Goal: Task Accomplishment & Management: Complete application form

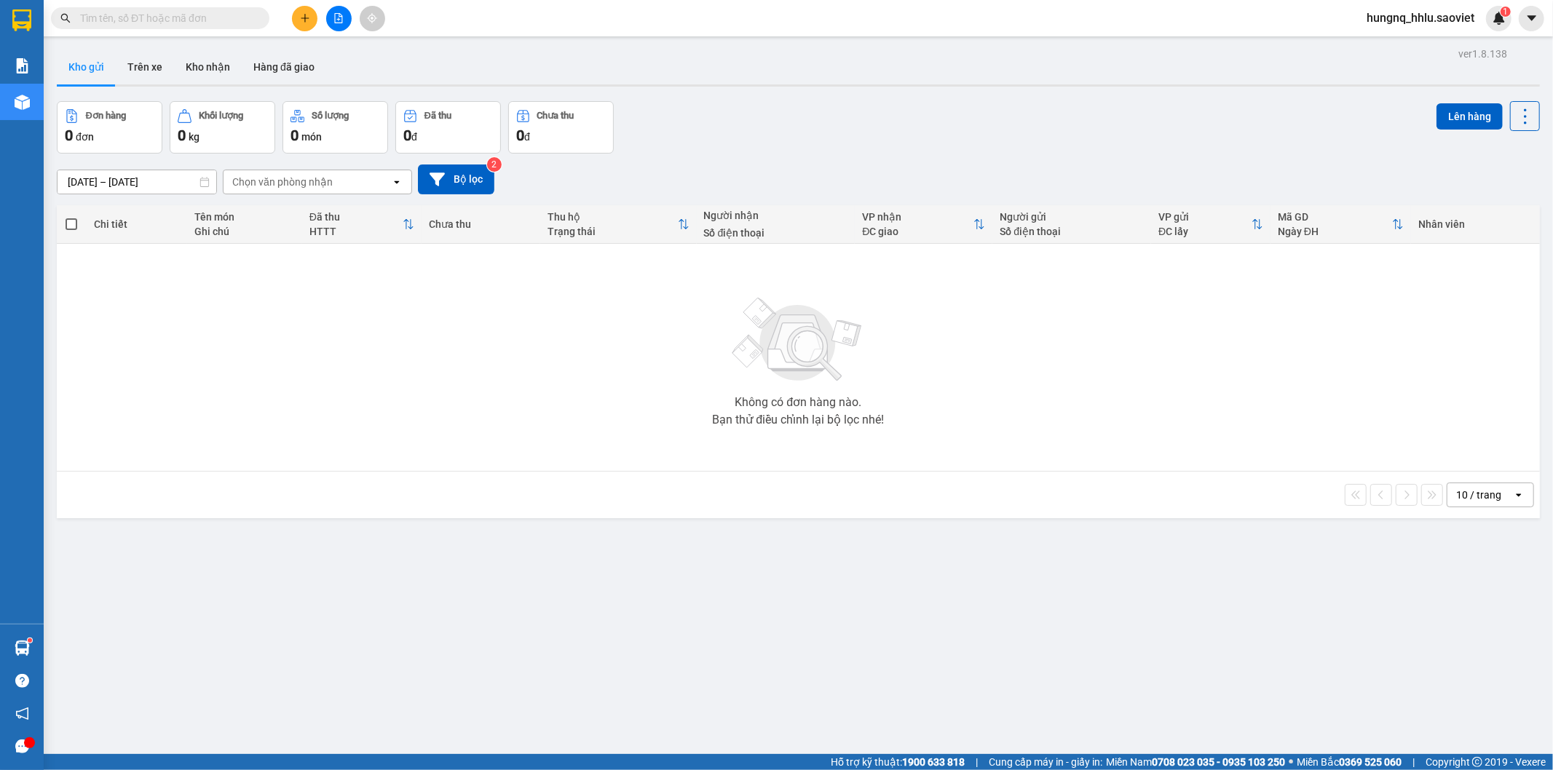
click at [1436, 16] on span "hungnq_hhlu.saoviet" at bounding box center [1420, 18] width 131 height 18
click at [1410, 49] on span "Đăng xuất" at bounding box center [1427, 45] width 101 height 16
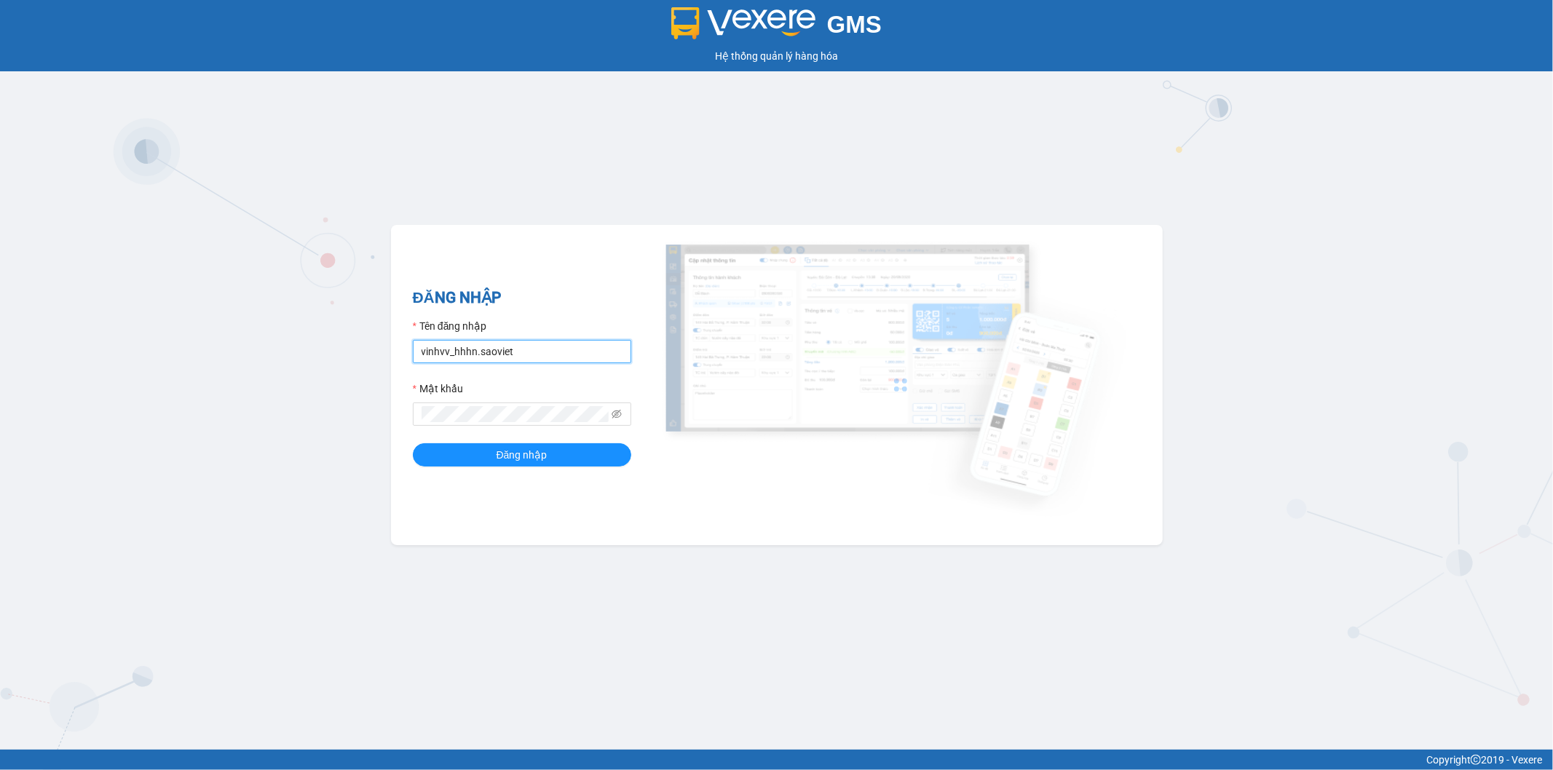
click at [526, 360] on input "vinhvv_hhhn.saoviet" at bounding box center [522, 351] width 218 height 23
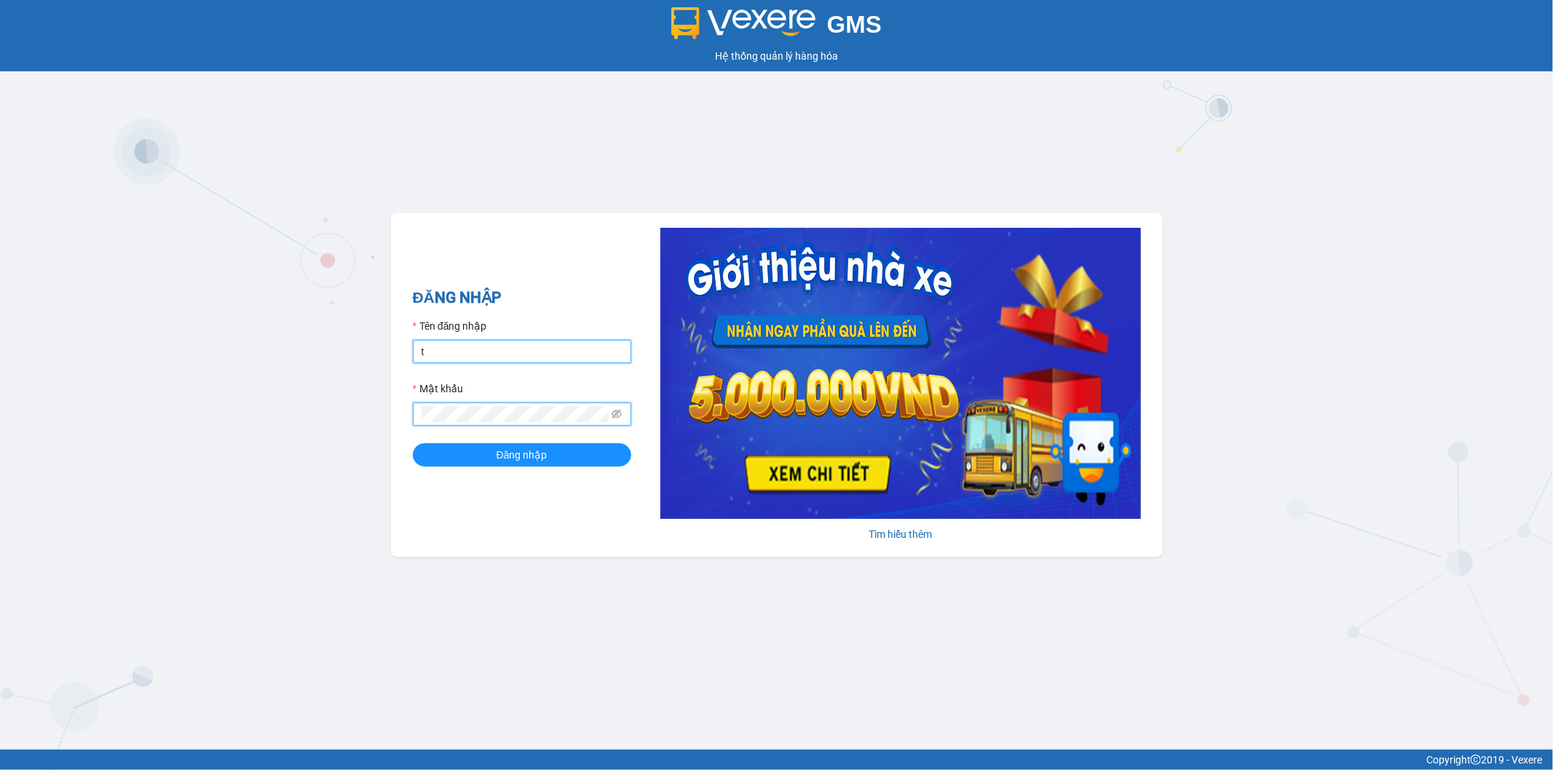
type input "tuanbq_vplu.saoviet"
click at [413, 443] on button "Đăng nhập" at bounding box center [522, 454] width 218 height 23
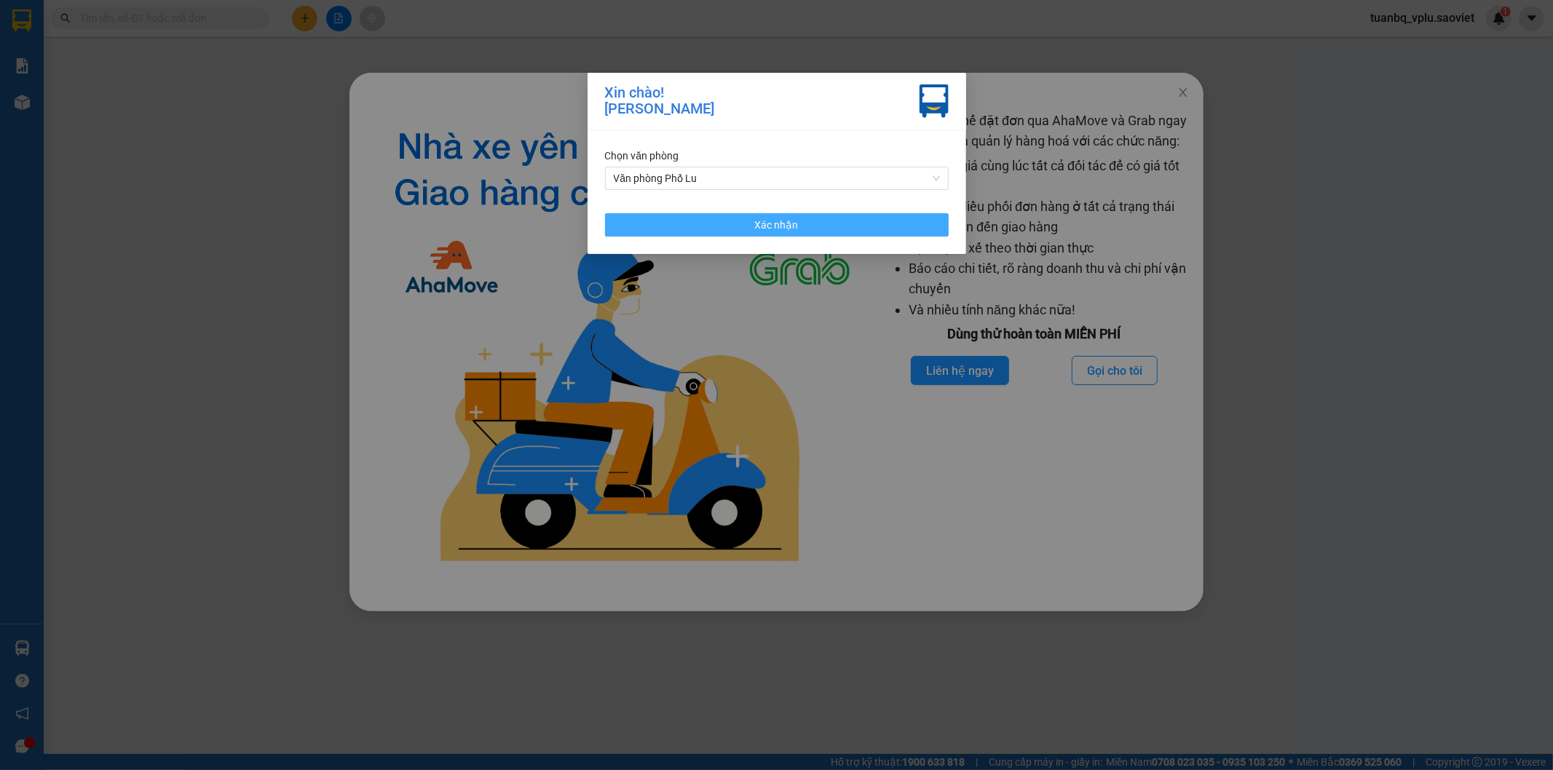
click at [782, 221] on span "Xác nhận" at bounding box center [777, 225] width 44 height 16
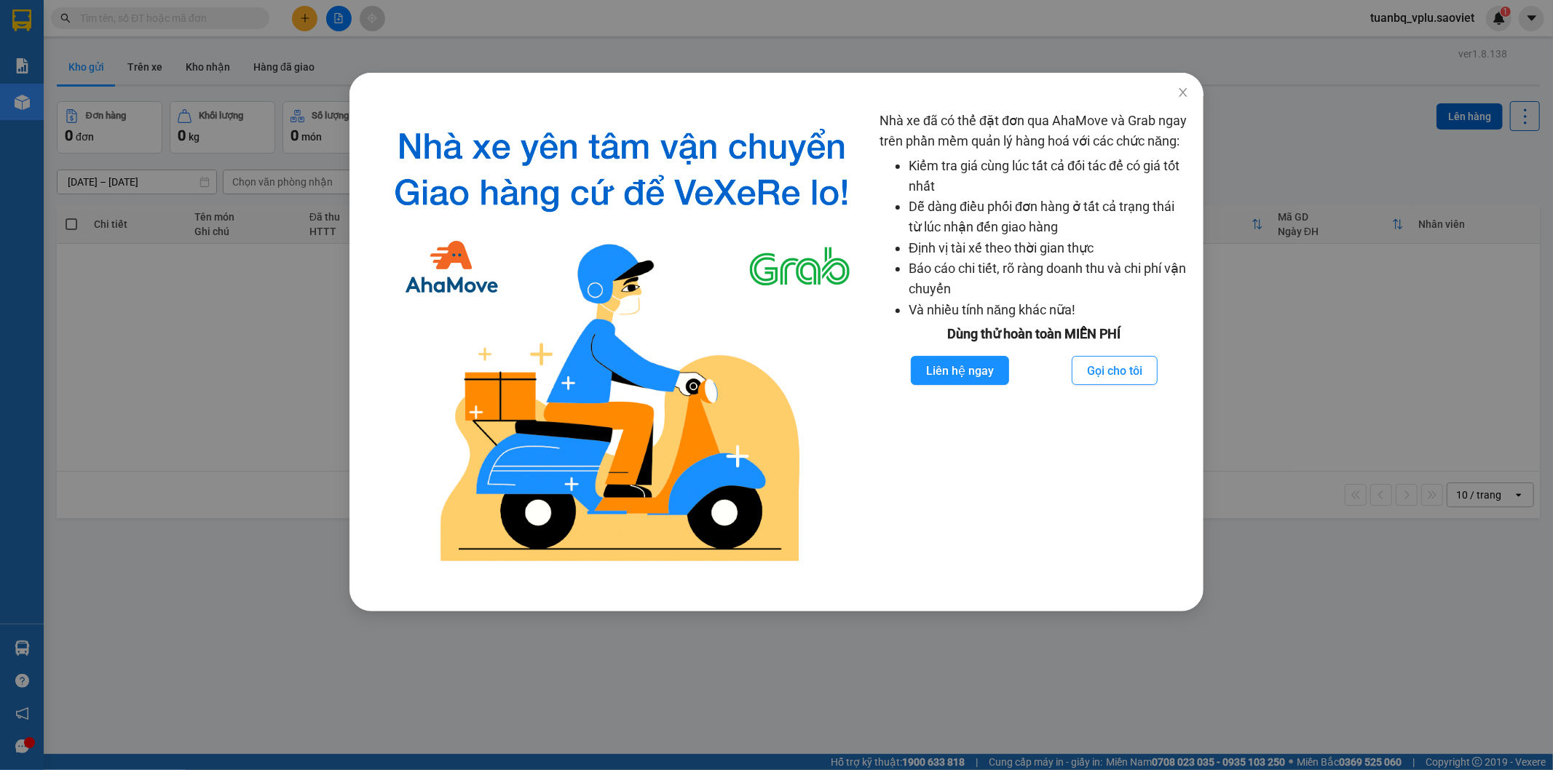
click at [1255, 386] on div "Nhà xe đã có thể đặt đơn qua AhaMove và Grab ngay trên phần mềm quản lý hàng ho…" at bounding box center [776, 385] width 1553 height 770
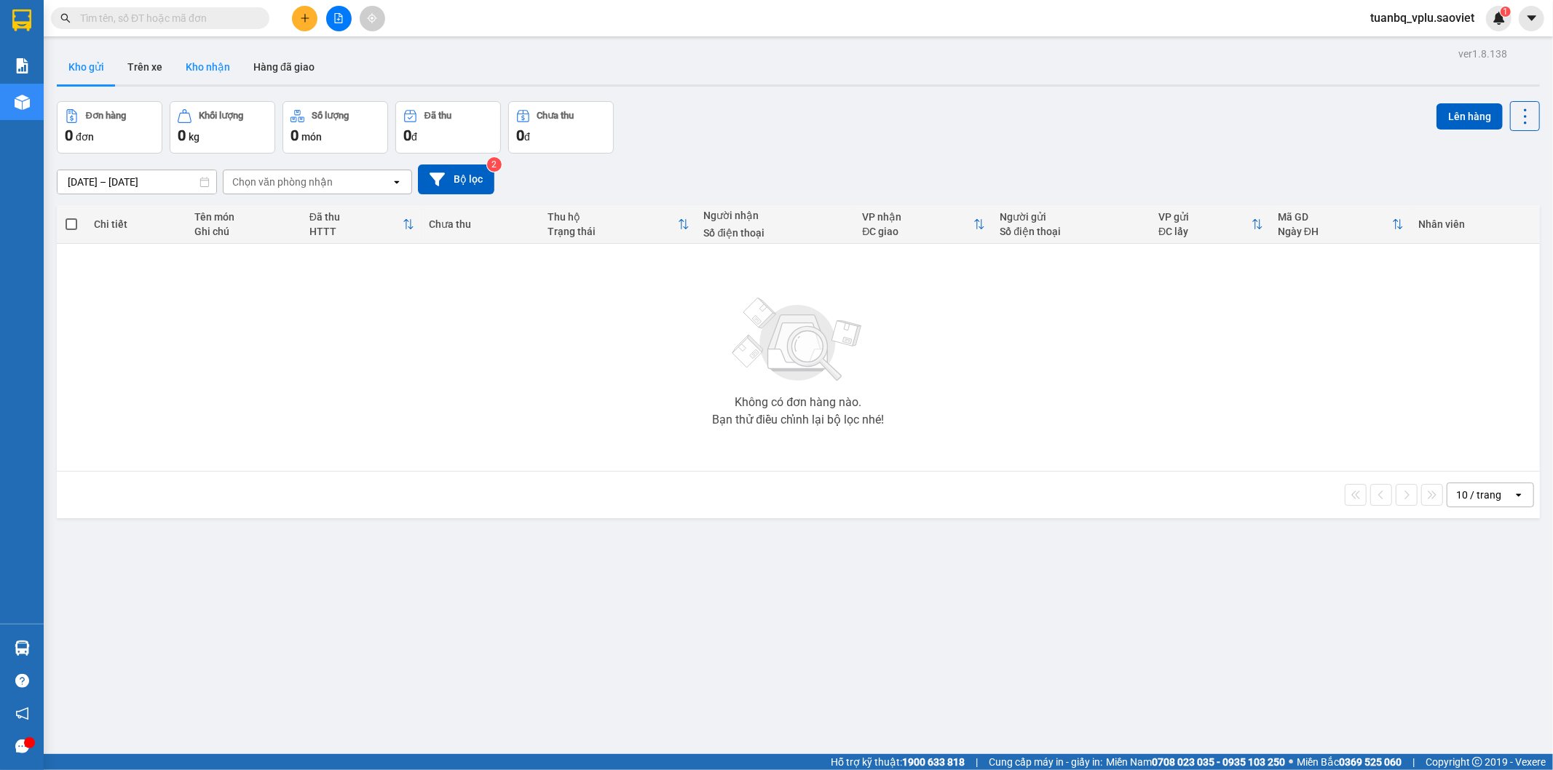
drag, startPoint x: 156, startPoint y: 74, endPoint x: 183, endPoint y: 79, distance: 28.1
click at [158, 74] on button "Trên xe" at bounding box center [145, 67] width 58 height 35
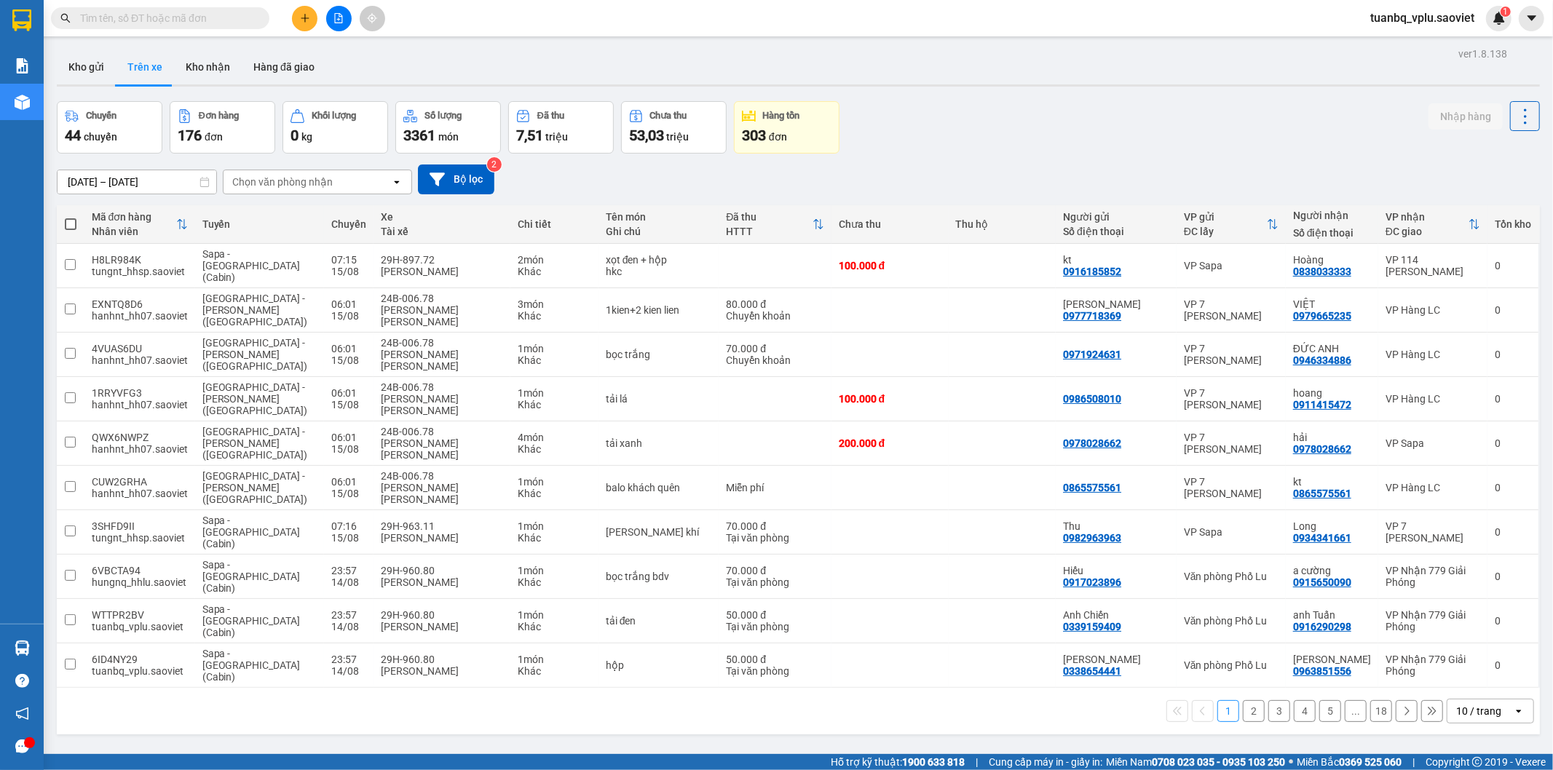
click at [353, 175] on div "Chọn văn phòng nhận" at bounding box center [306, 181] width 167 height 23
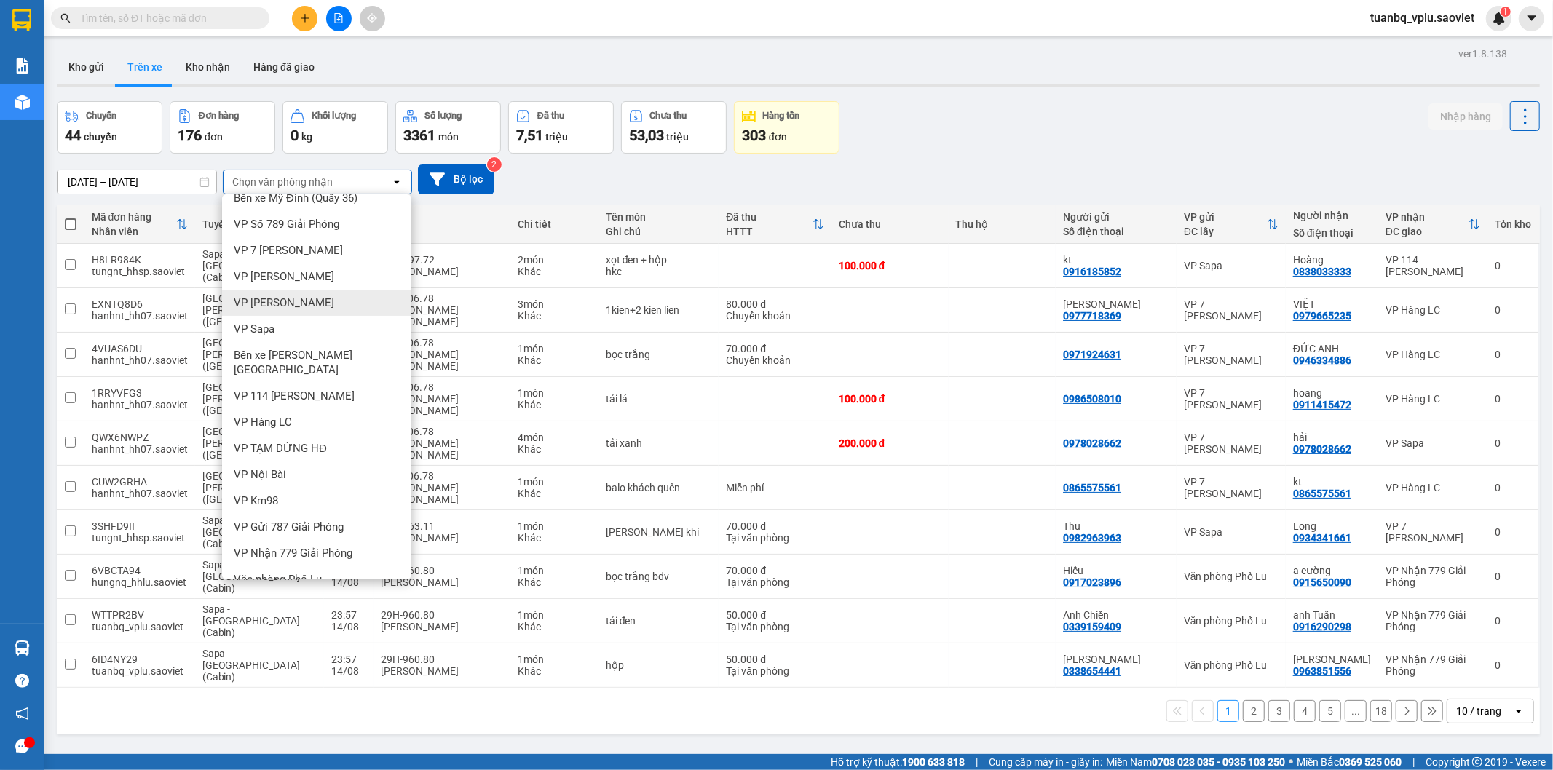
scroll to position [18, 0]
click at [347, 563] on div "Văn phòng Phố Lu" at bounding box center [316, 576] width 189 height 26
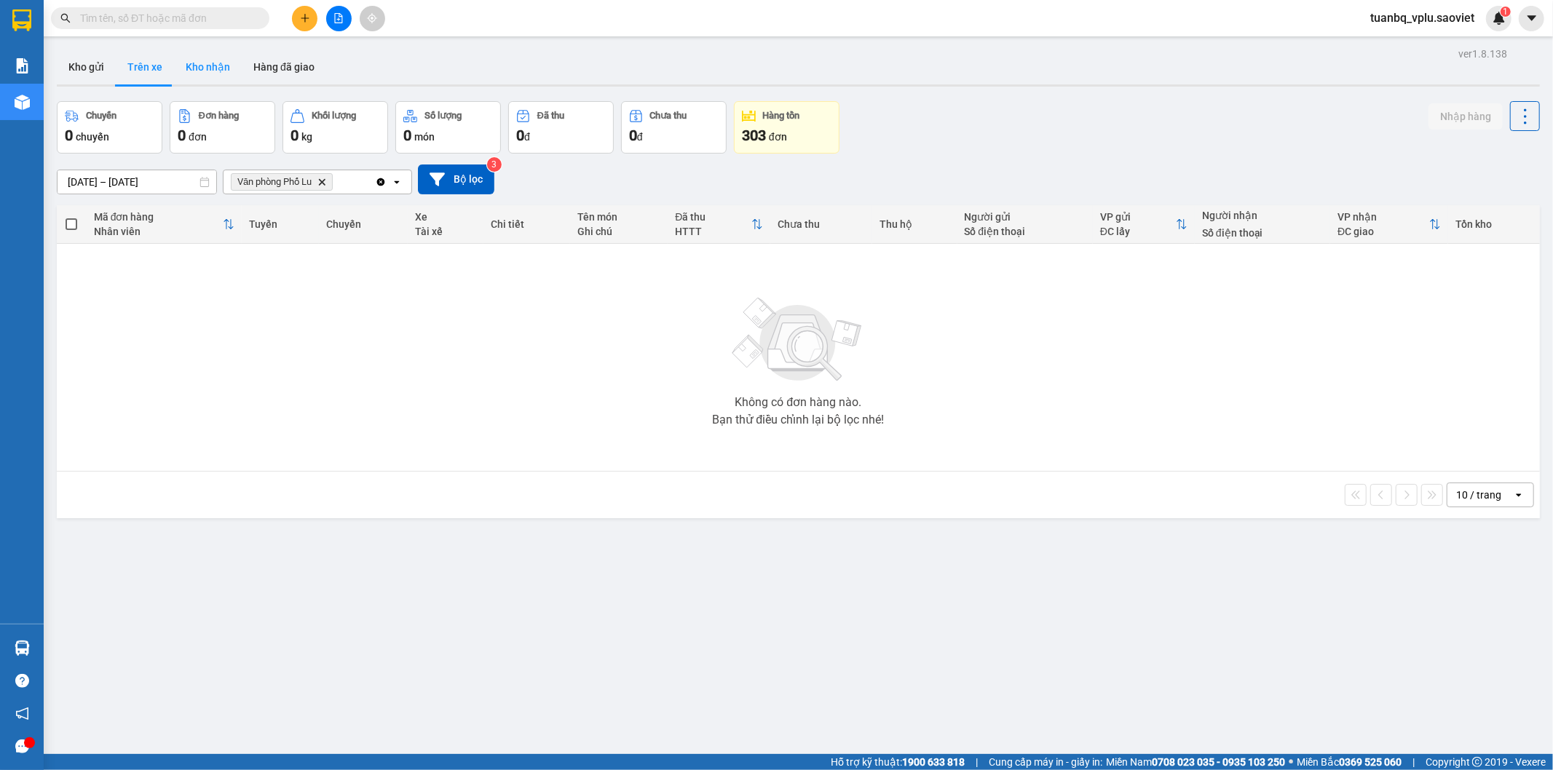
click at [216, 67] on button "Kho nhận" at bounding box center [208, 67] width 68 height 35
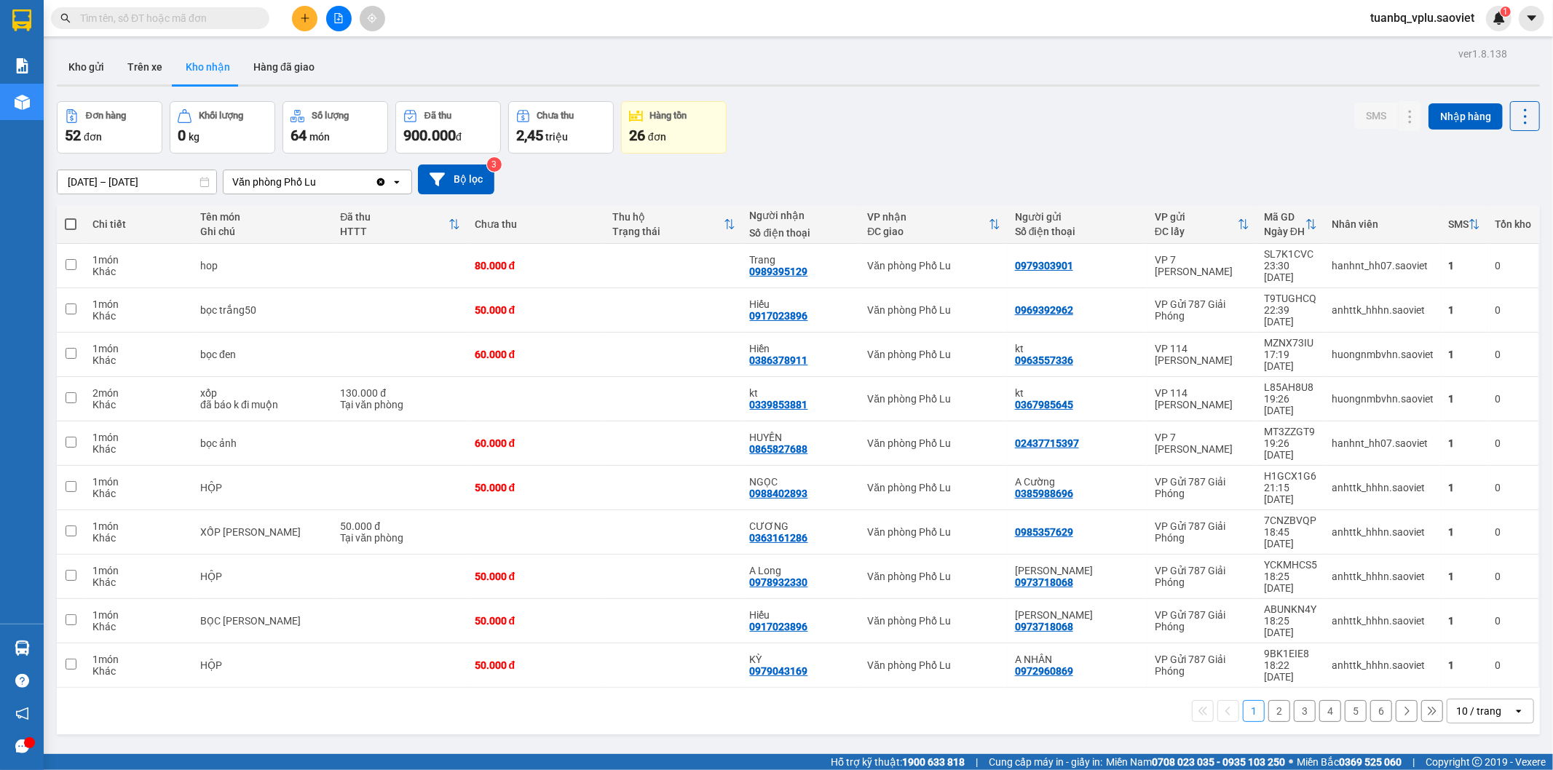
click at [1268, 700] on button "2" at bounding box center [1279, 711] width 22 height 22
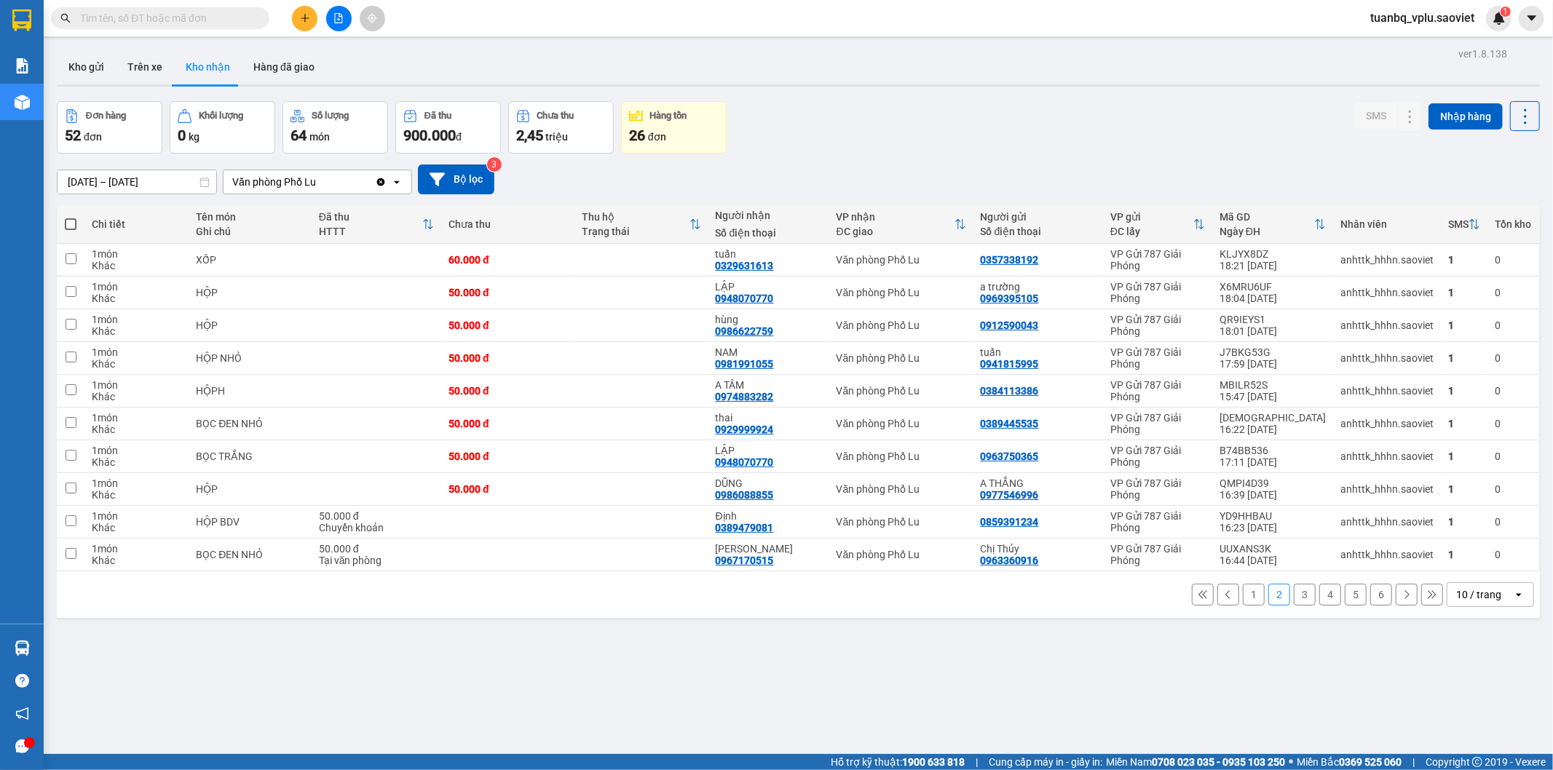
click at [1299, 593] on button "3" at bounding box center [1305, 595] width 22 height 22
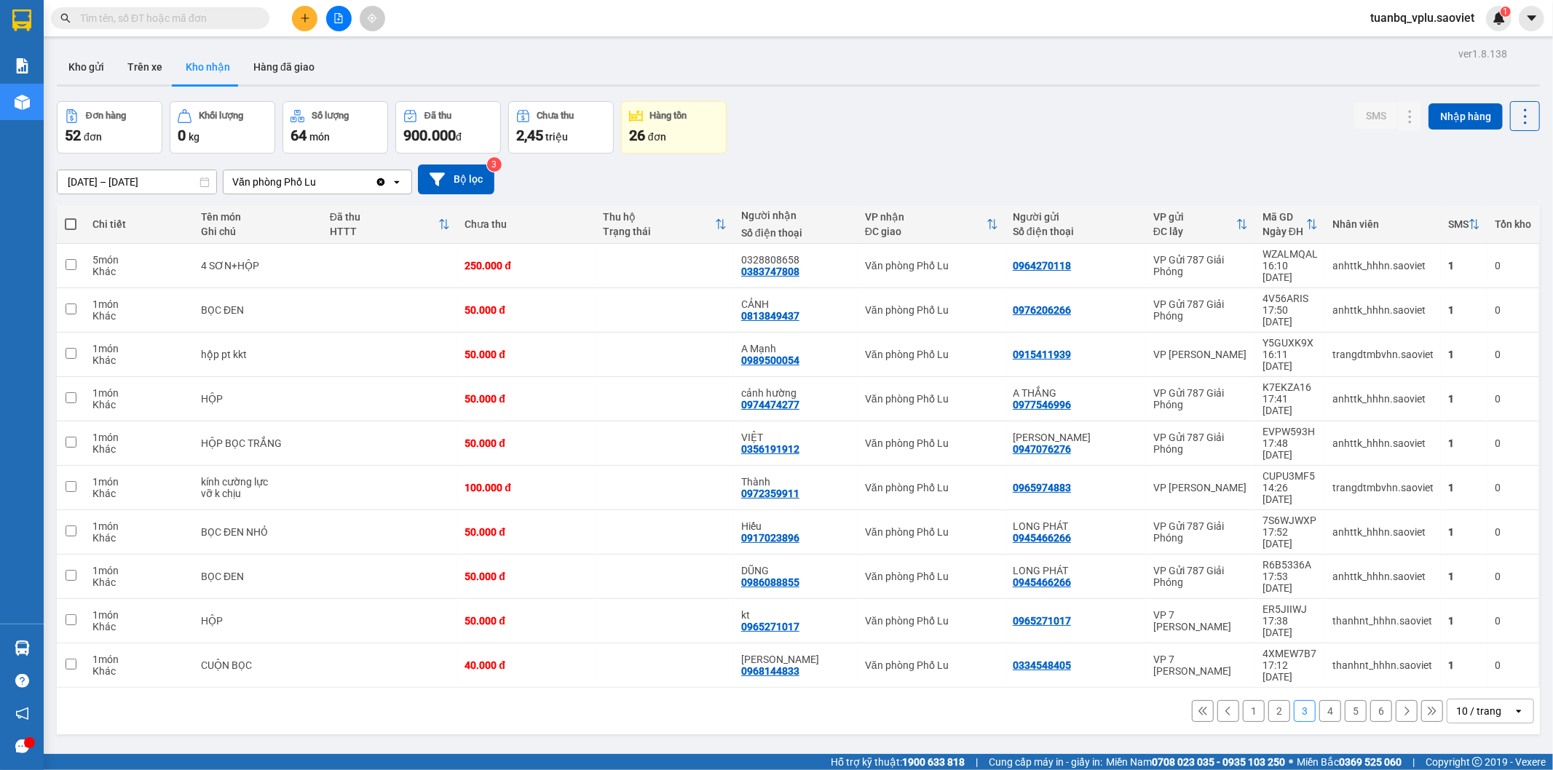
click at [1319, 700] on button "4" at bounding box center [1330, 711] width 22 height 22
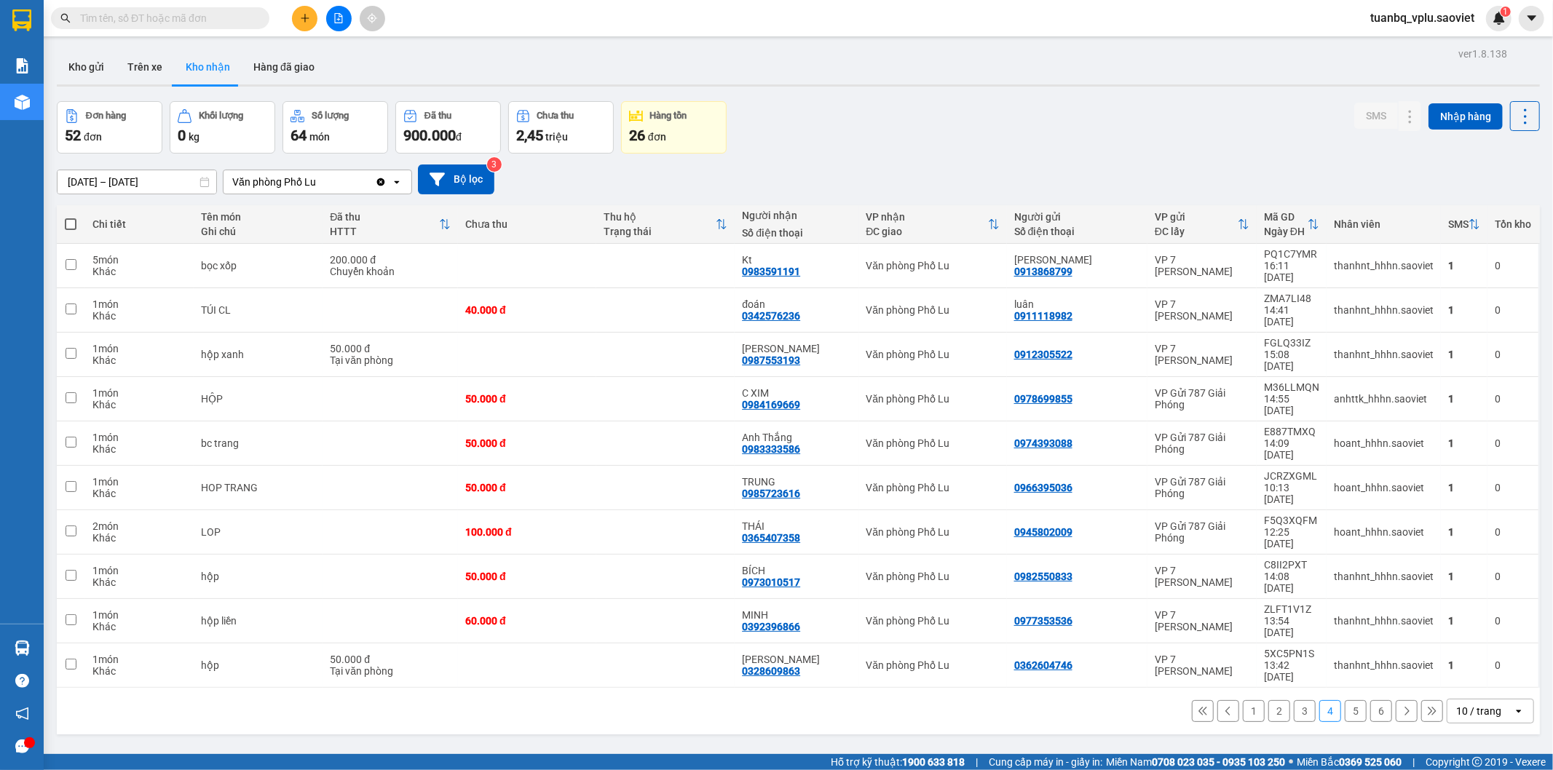
click at [1345, 700] on button "5" at bounding box center [1356, 711] width 22 height 22
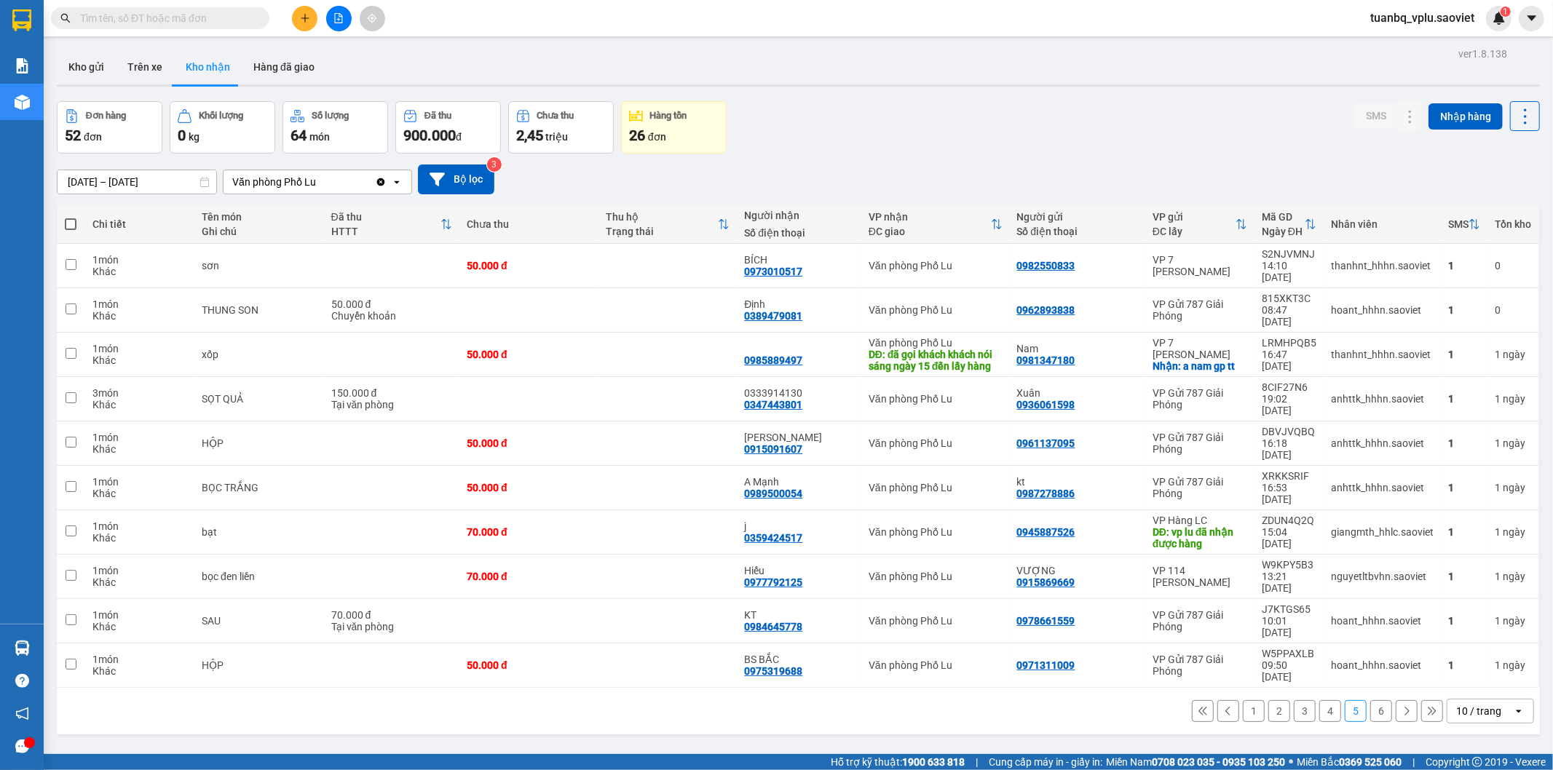
click at [1372, 700] on button "6" at bounding box center [1381, 711] width 22 height 22
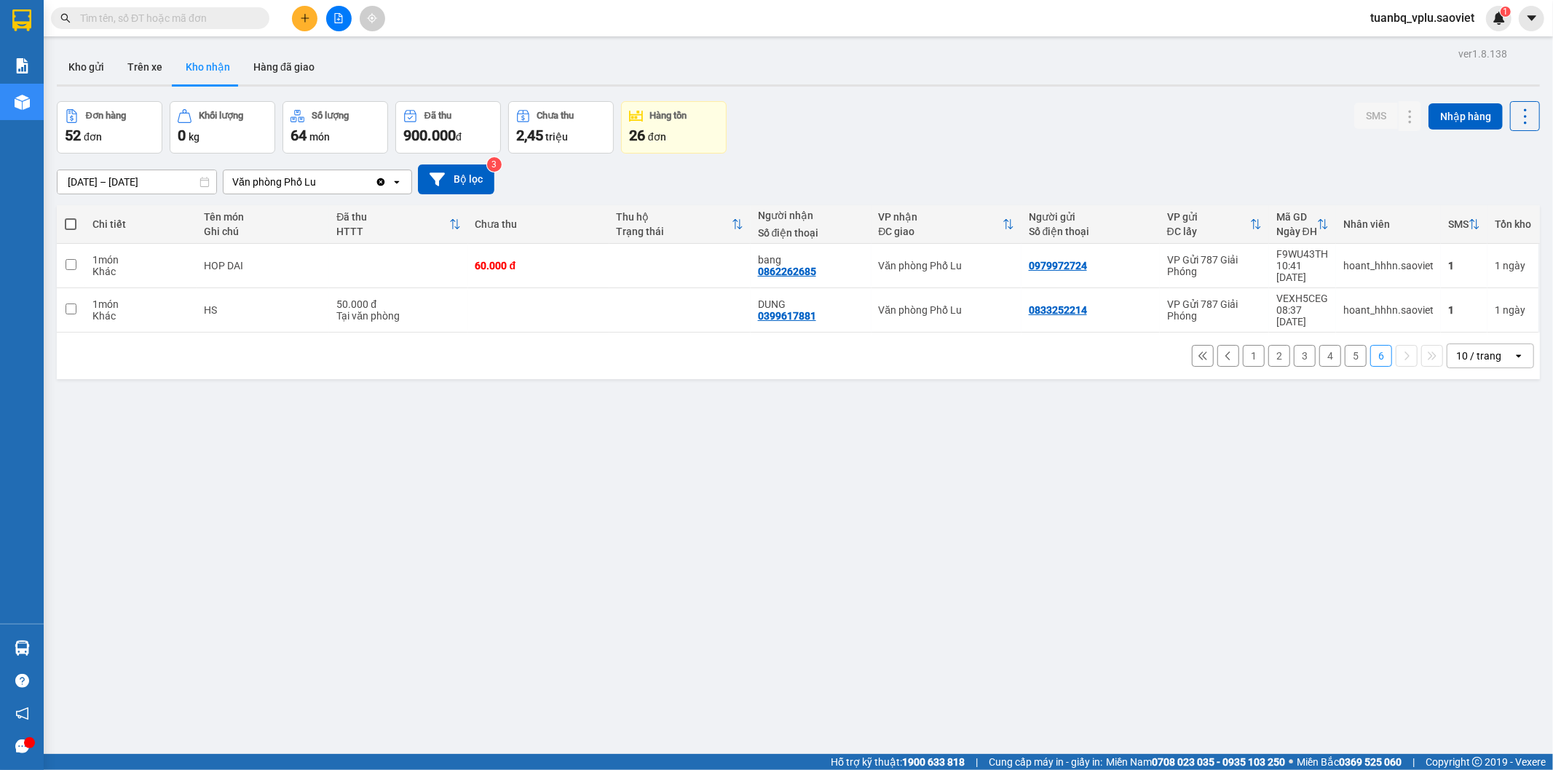
click at [107, 18] on input "text" at bounding box center [166, 18] width 172 height 16
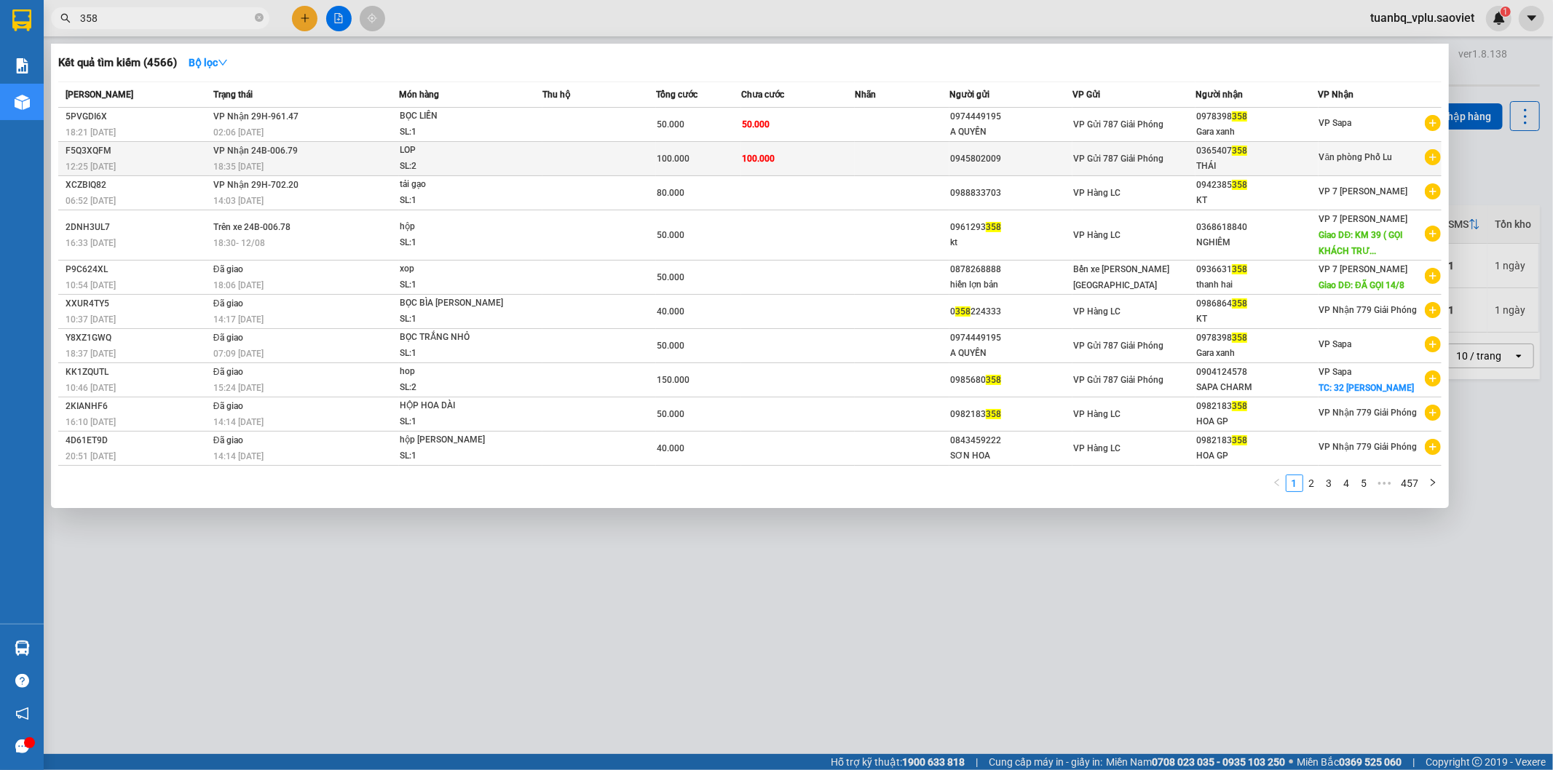
type input "358"
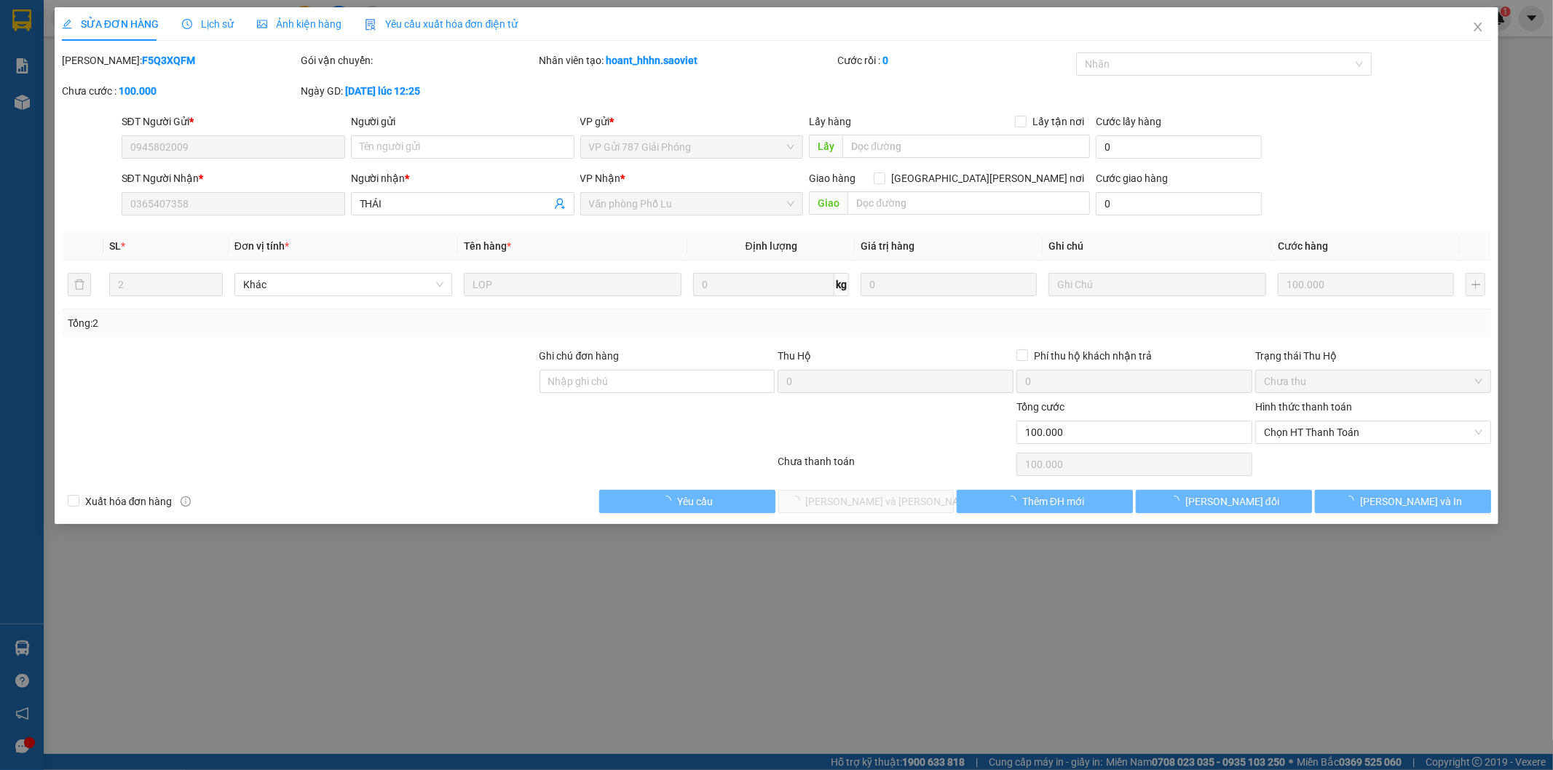
type input "0945802009"
type input "0365407358"
type input "THÁI"
type input "100.000"
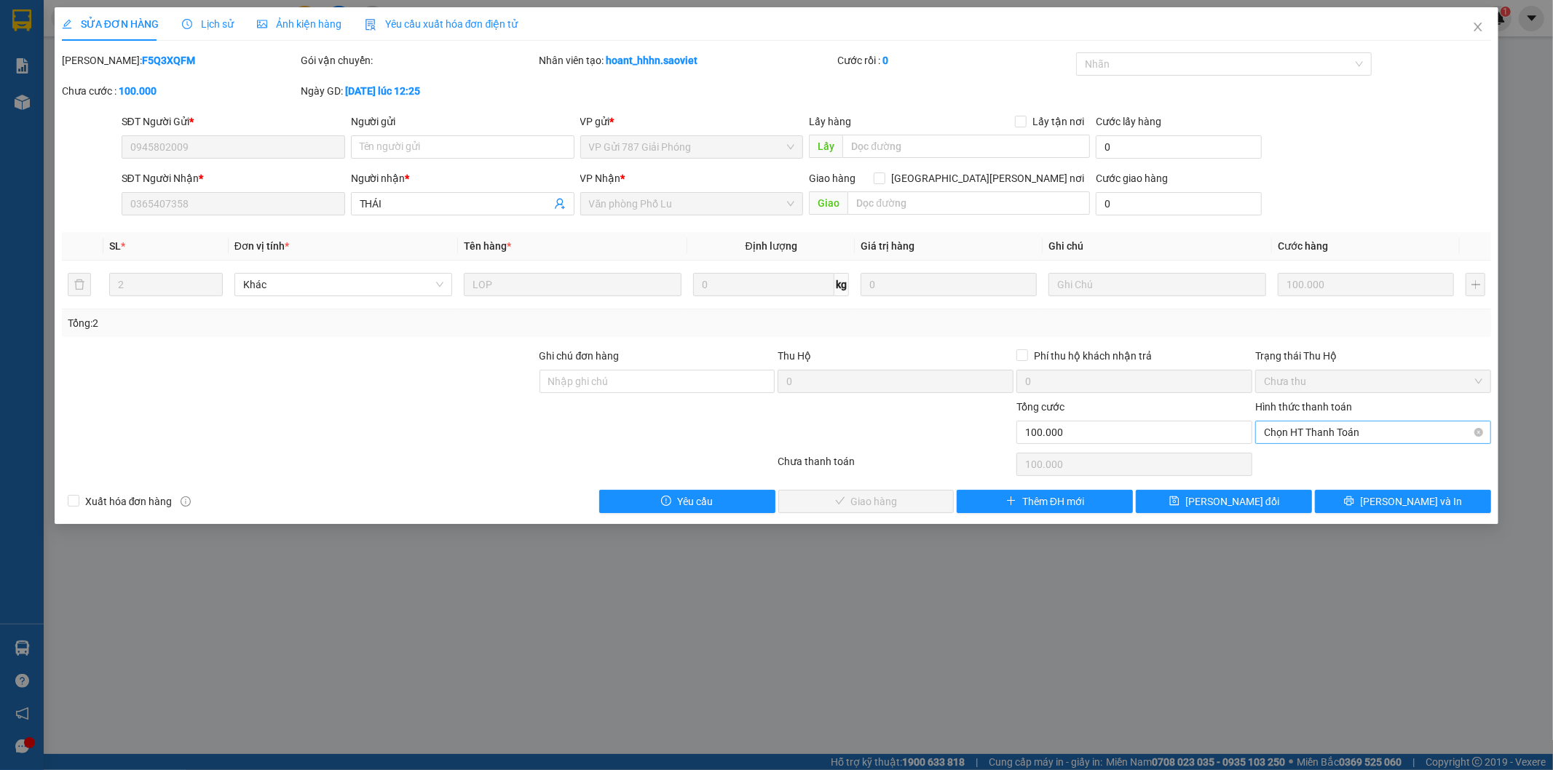
click at [1302, 425] on span "Chọn HT Thanh Toán" at bounding box center [1373, 433] width 218 height 22
click at [1301, 454] on div "Tại văn phòng" at bounding box center [1374, 462] width 218 height 16
type input "0"
click at [863, 498] on span "[PERSON_NAME] và [PERSON_NAME] hàng" at bounding box center [904, 502] width 197 height 16
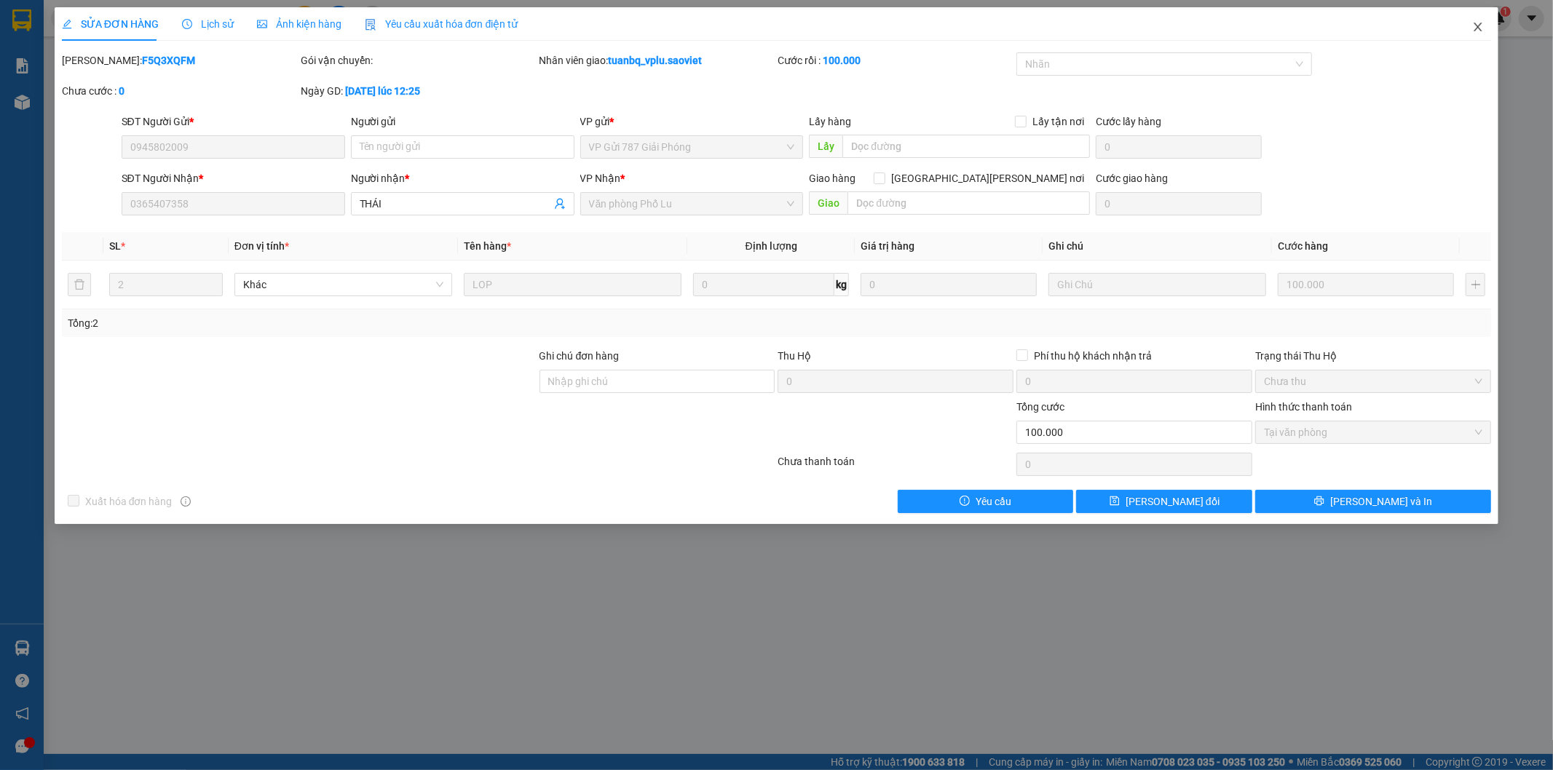
click at [1479, 27] on icon "close" at bounding box center [1478, 27] width 12 height 12
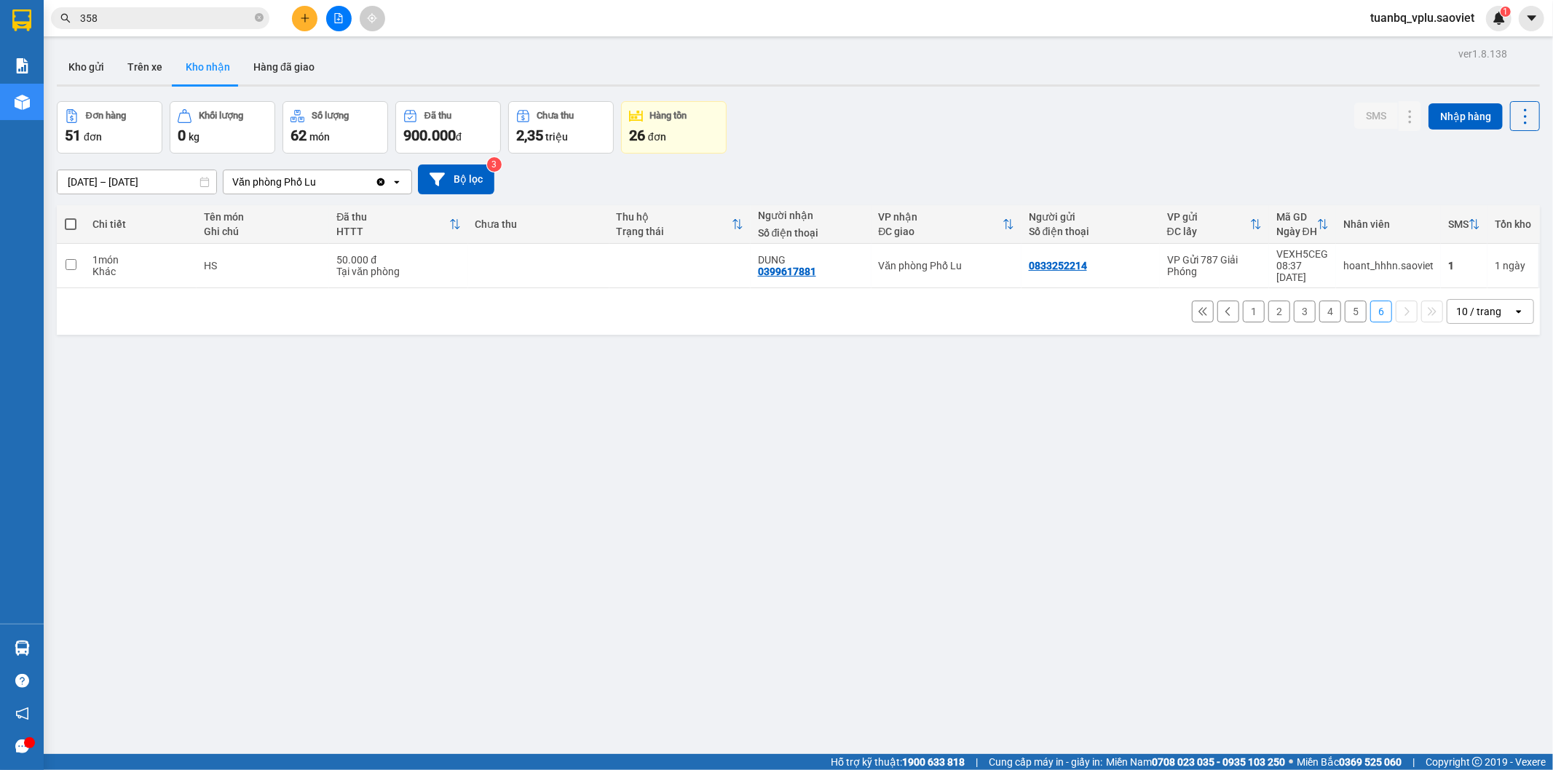
click at [288, 45] on div "ver 1.8.138 Kho gửi Trên xe [PERSON_NAME] Hàng đã [PERSON_NAME] hàng 51 đơn [PE…" at bounding box center [798, 429] width 1495 height 770
click at [288, 69] on button "Hàng đã giao" at bounding box center [284, 67] width 84 height 35
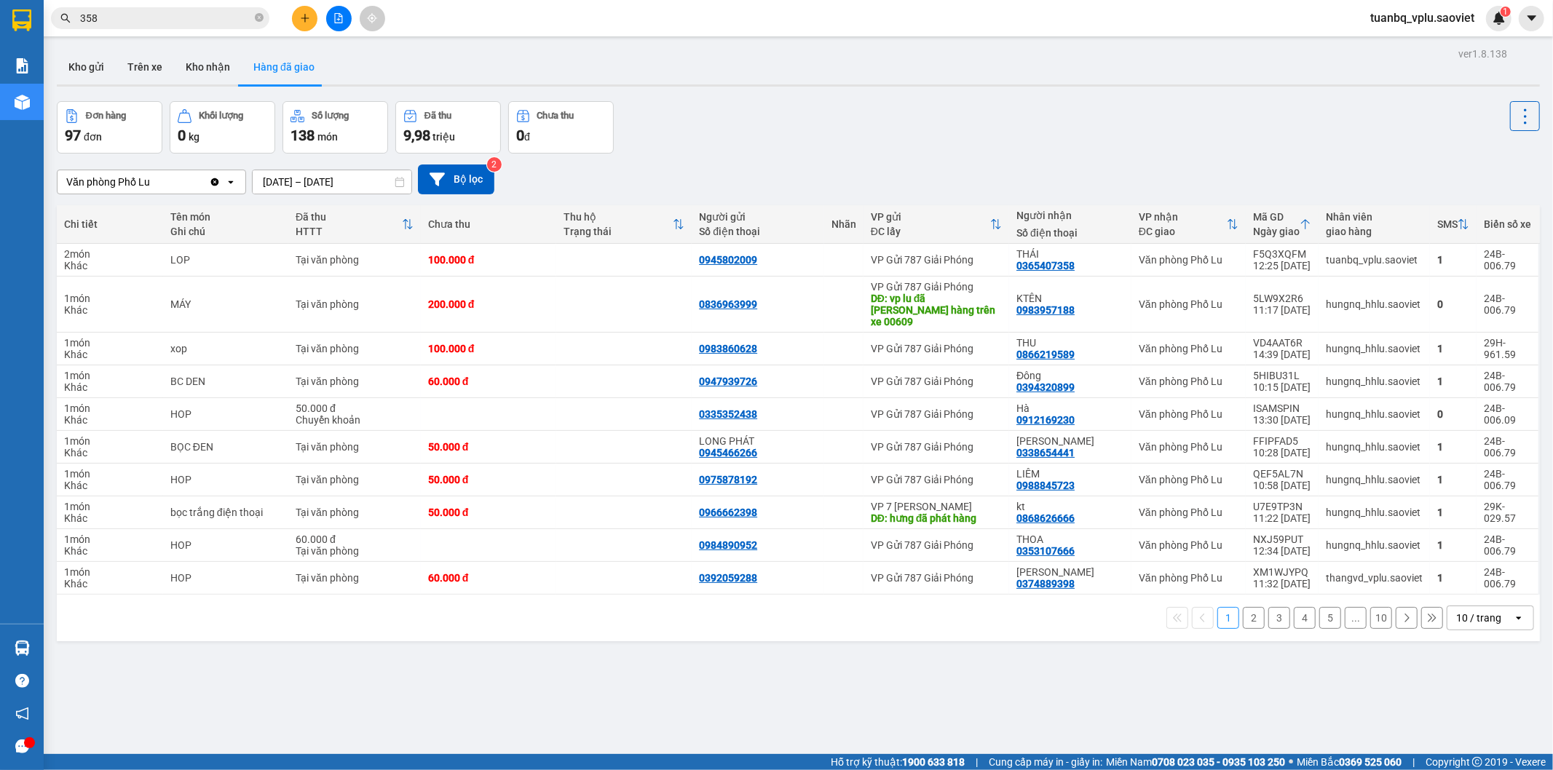
click at [1243, 609] on button "2" at bounding box center [1254, 618] width 22 height 22
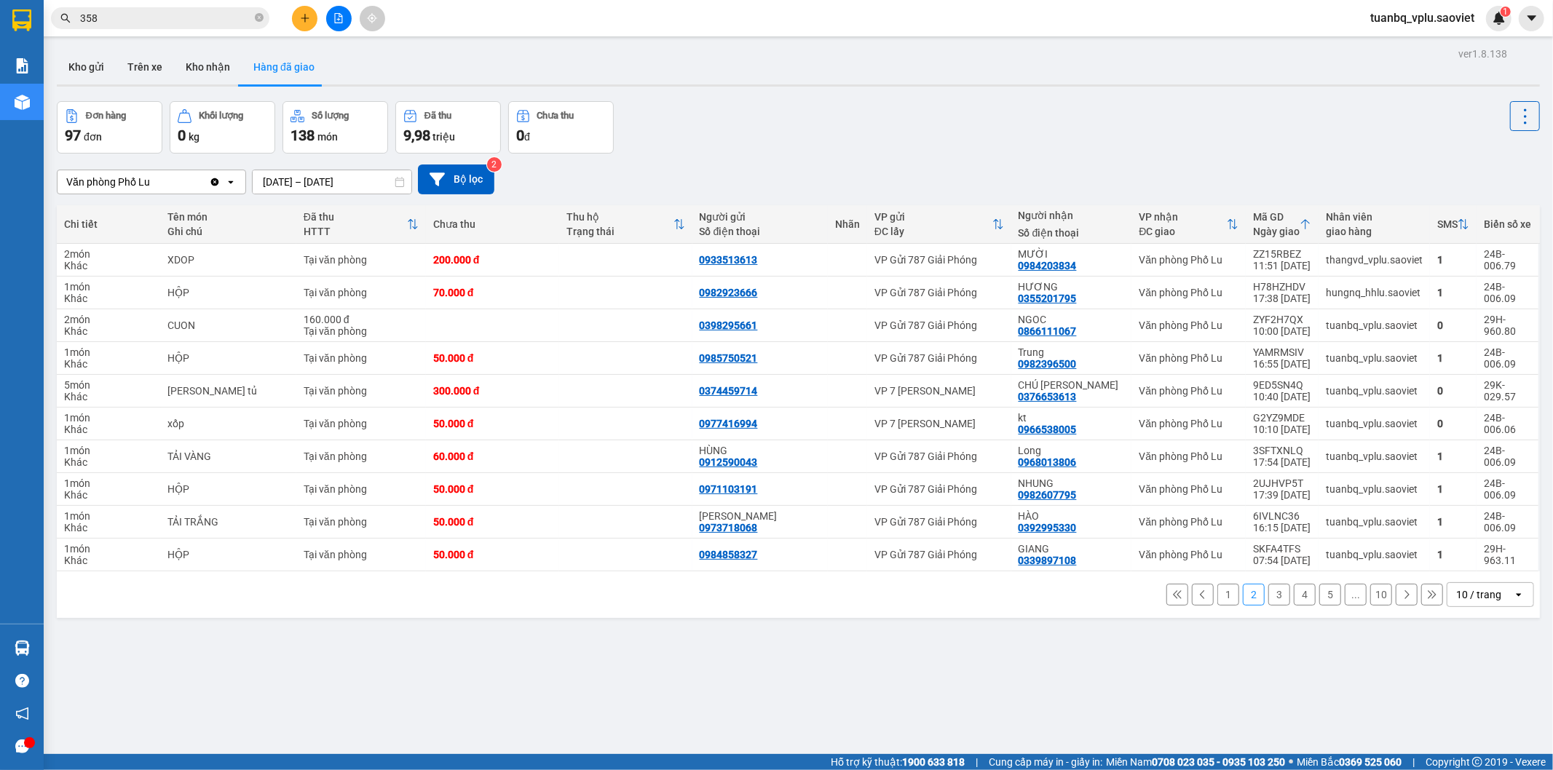
click at [1217, 586] on button "1" at bounding box center [1228, 595] width 22 height 22
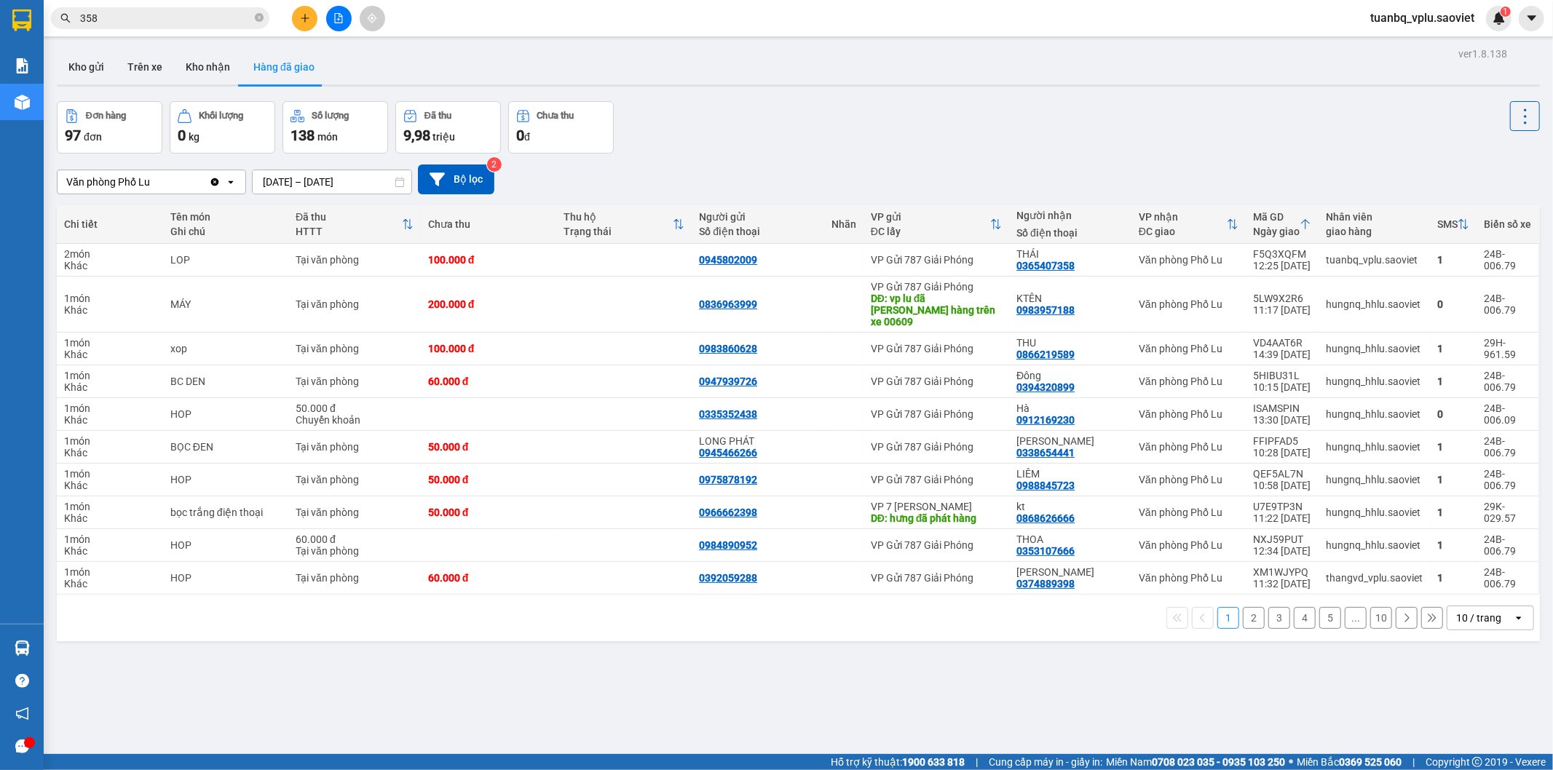
click at [1294, 609] on button "4" at bounding box center [1305, 618] width 22 height 22
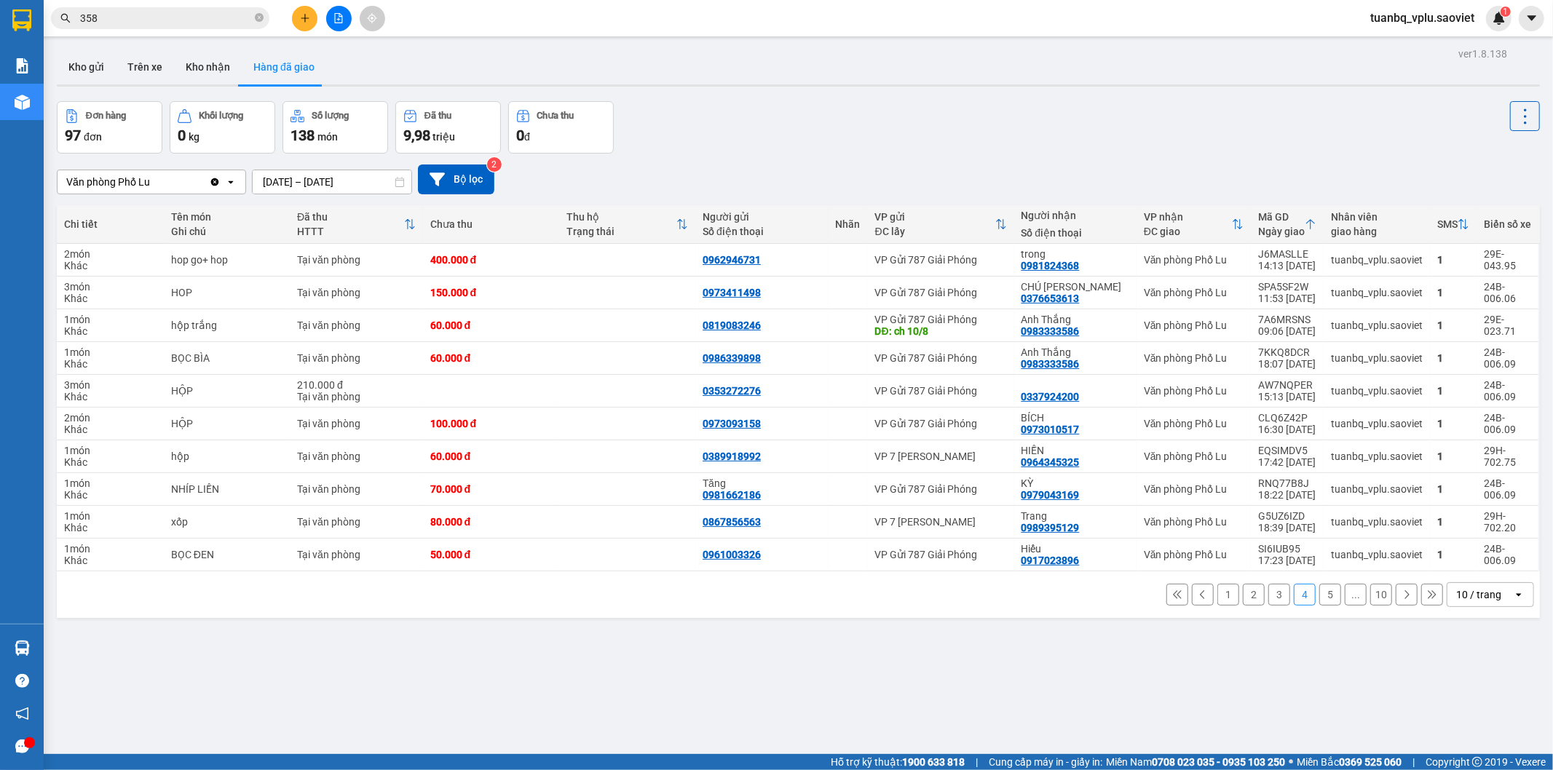
click at [1251, 600] on button "2" at bounding box center [1254, 595] width 22 height 22
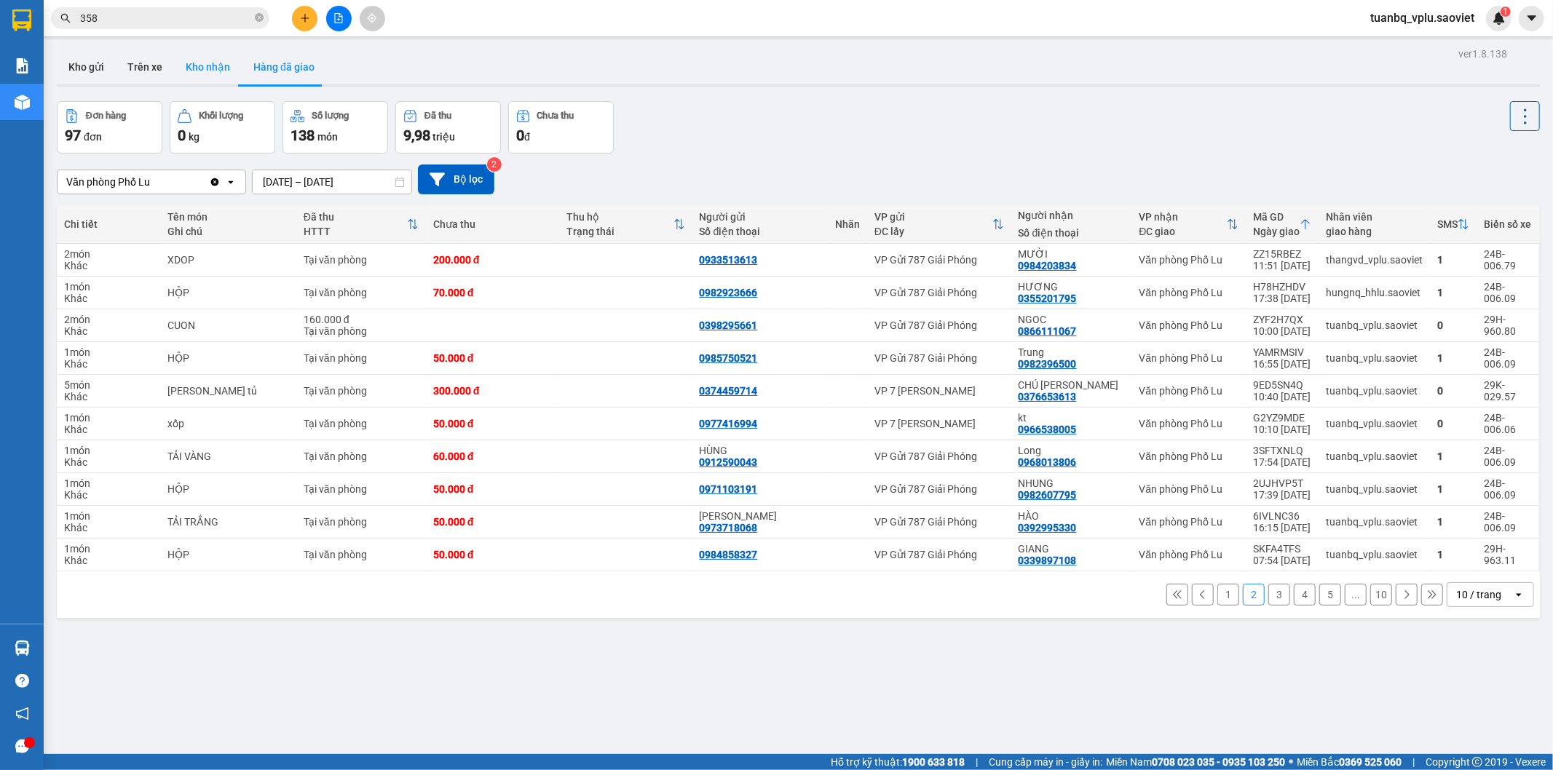
click at [220, 71] on button "Kho nhận" at bounding box center [208, 67] width 68 height 35
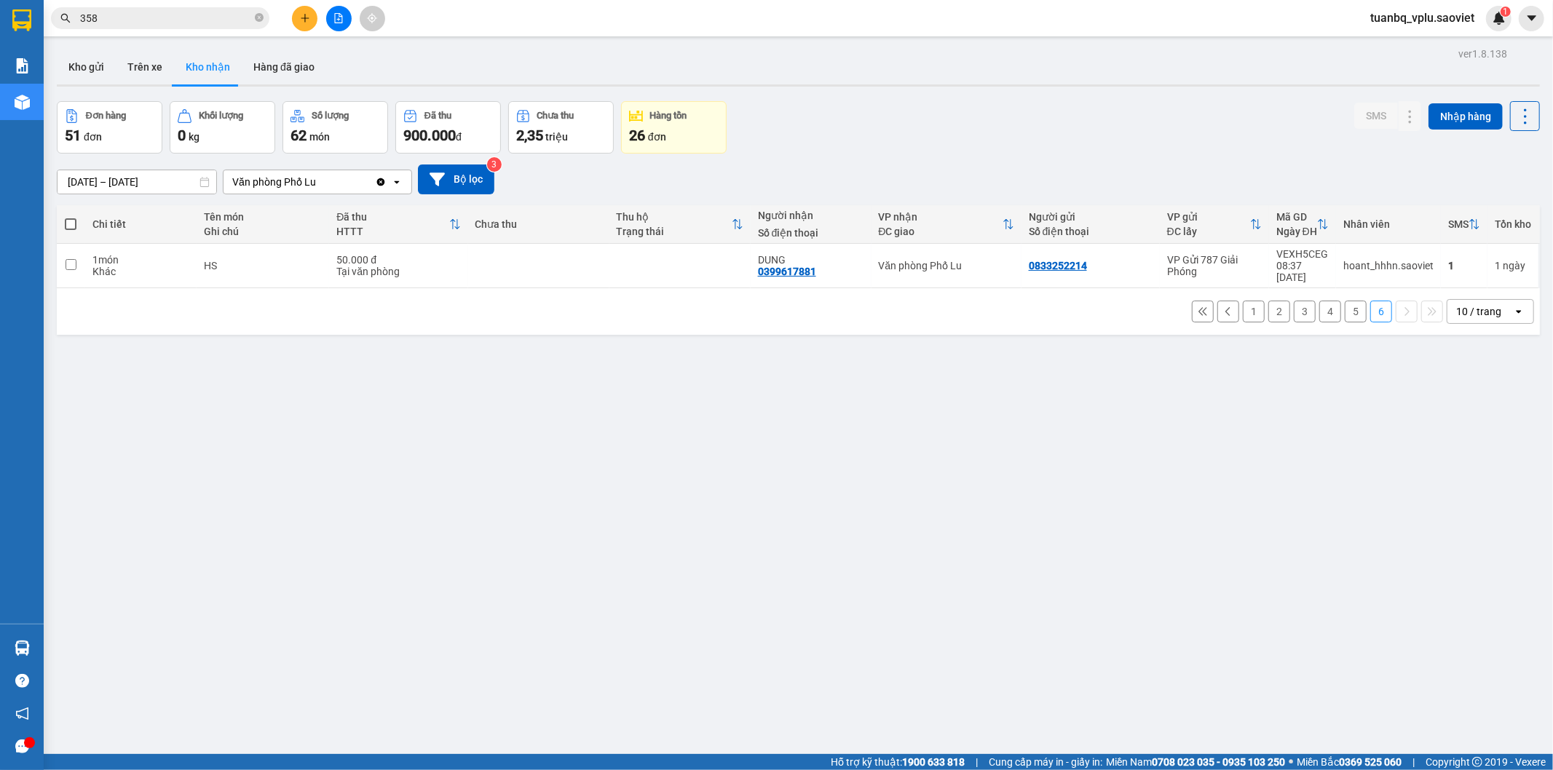
click at [1349, 301] on button "5" at bounding box center [1356, 312] width 22 height 22
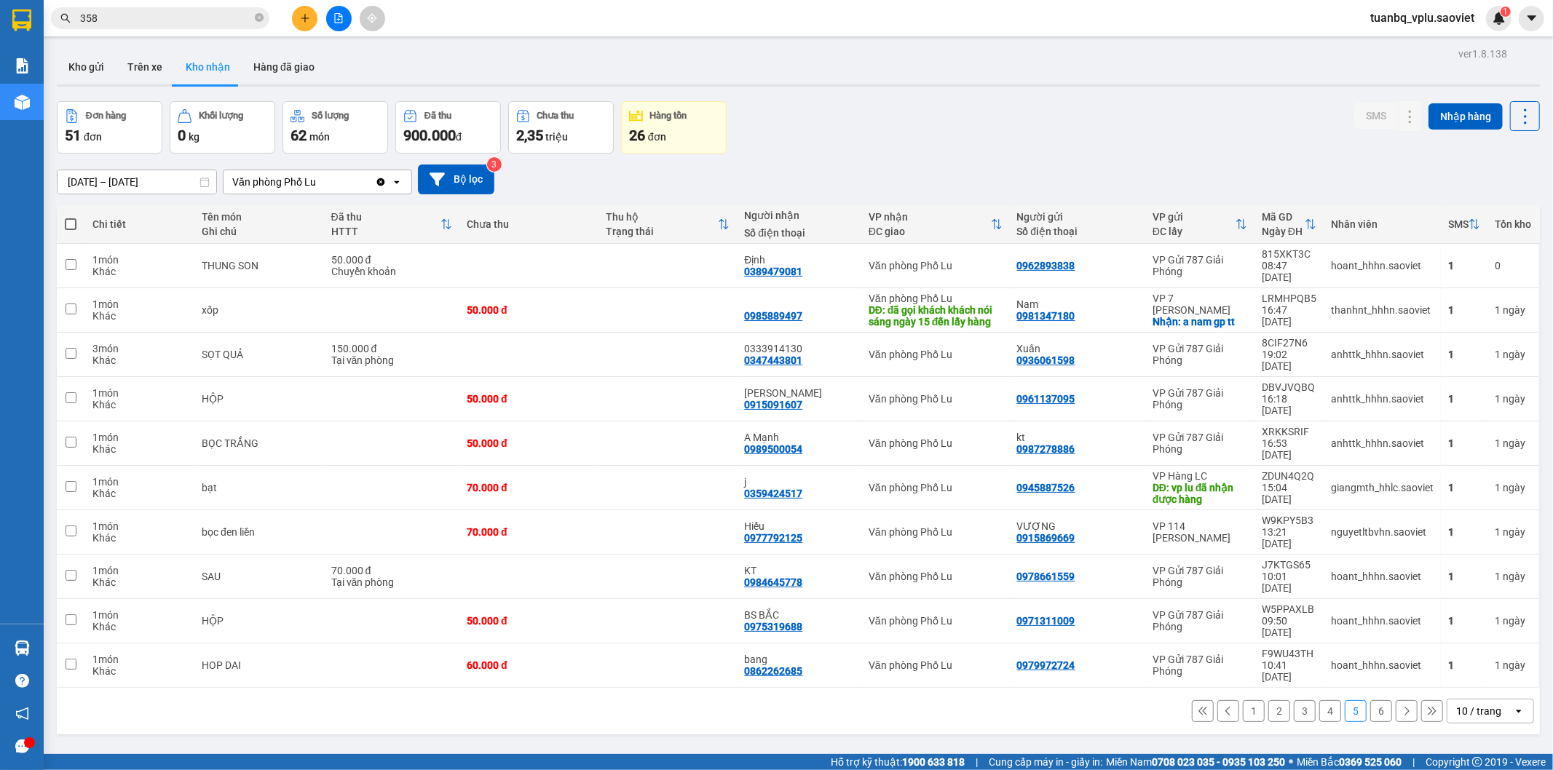
click at [1323, 700] on button "4" at bounding box center [1330, 711] width 22 height 22
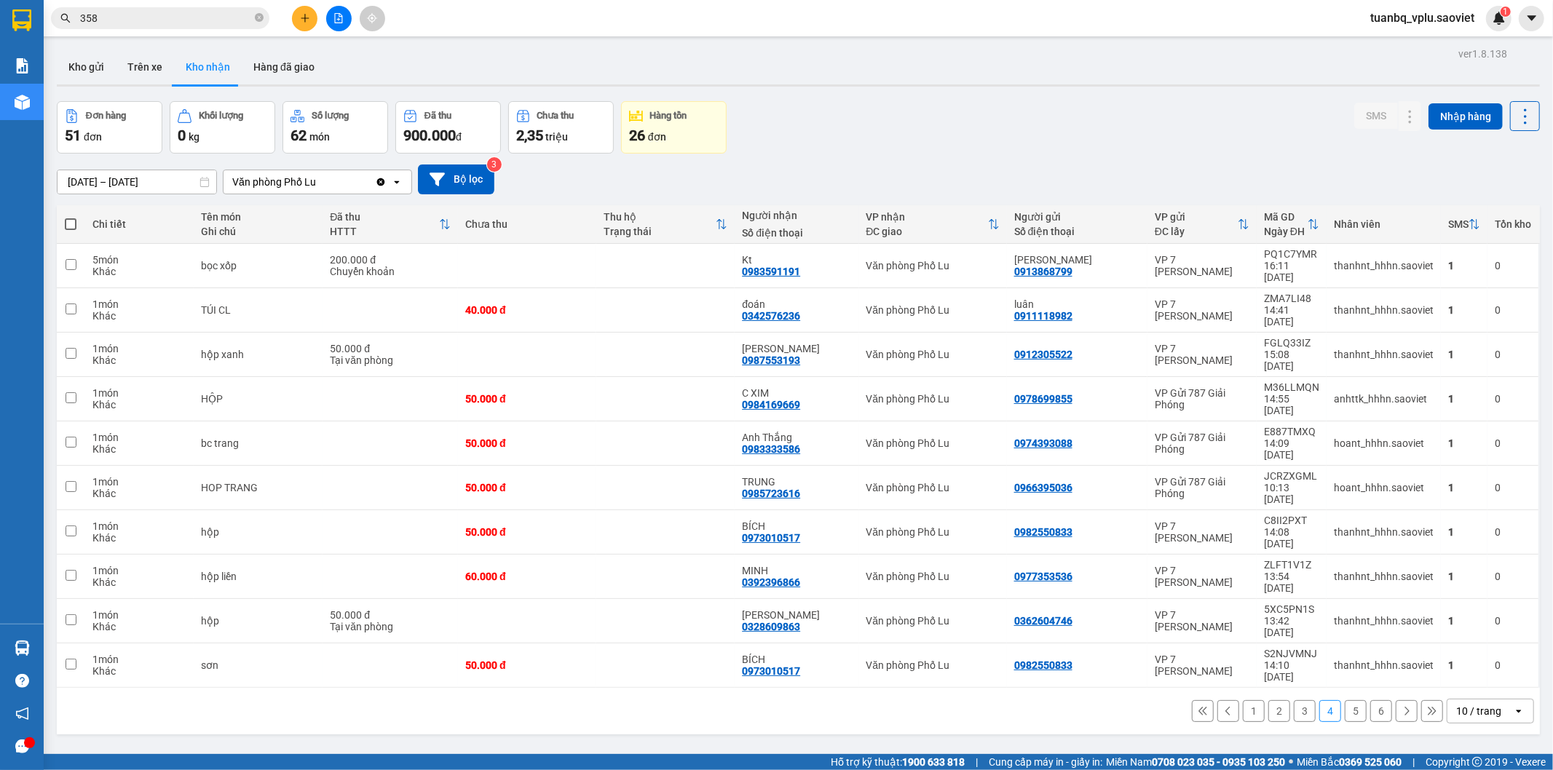
click at [1294, 700] on button "3" at bounding box center [1305, 711] width 22 height 22
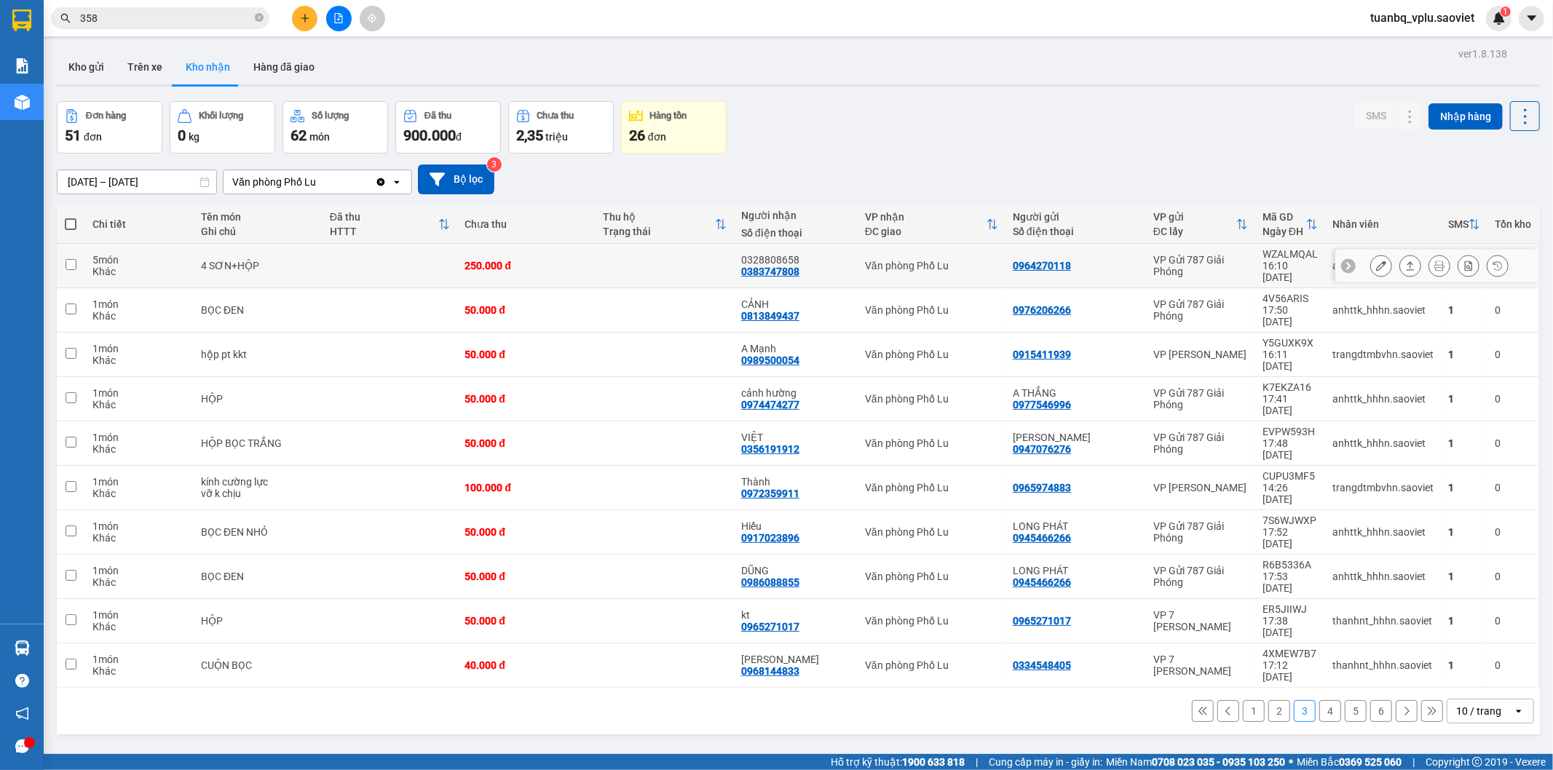
click at [70, 269] on td at bounding box center [71, 266] width 28 height 44
checkbox input "true"
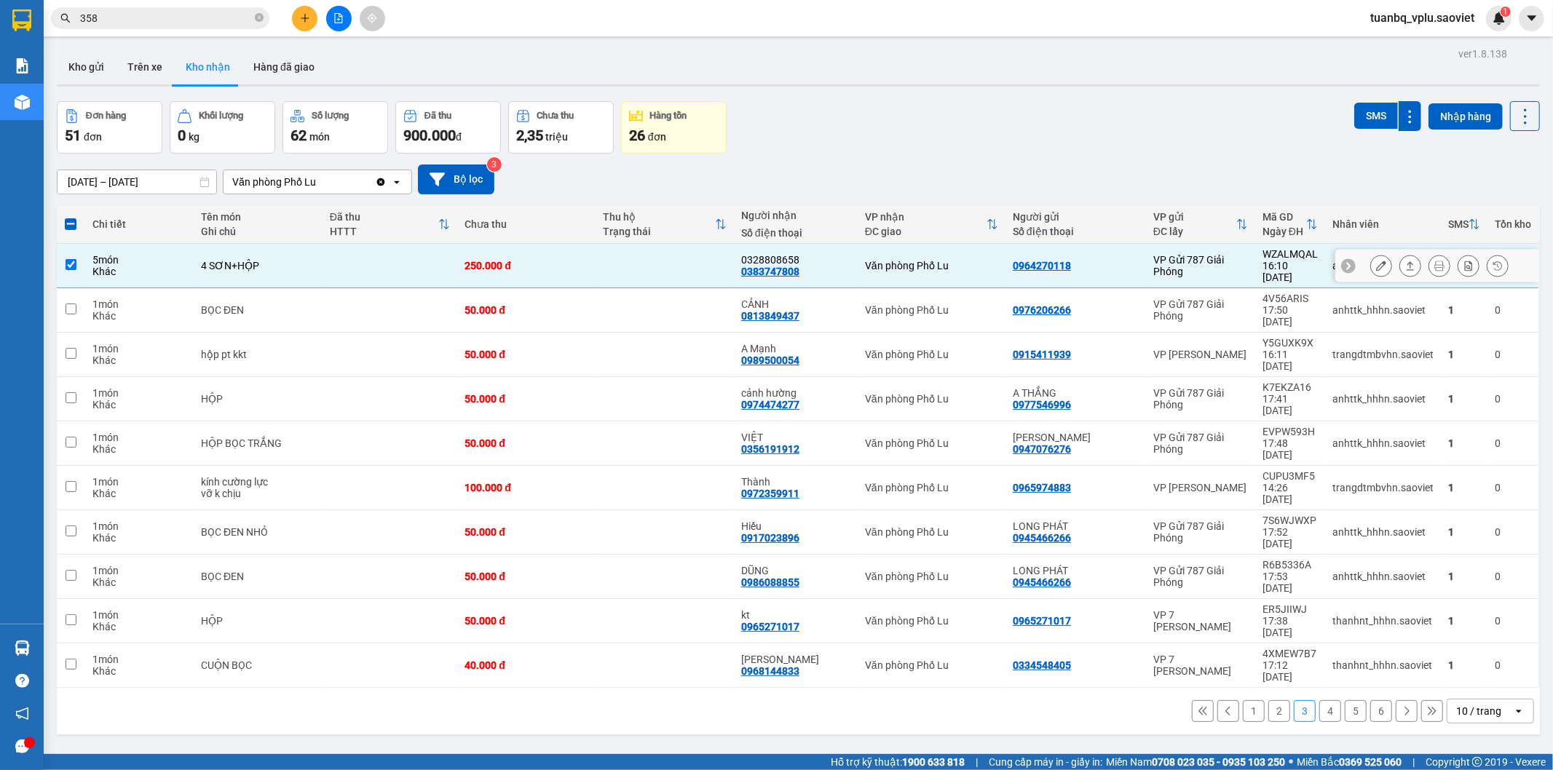
click at [1376, 261] on icon at bounding box center [1381, 266] width 10 height 10
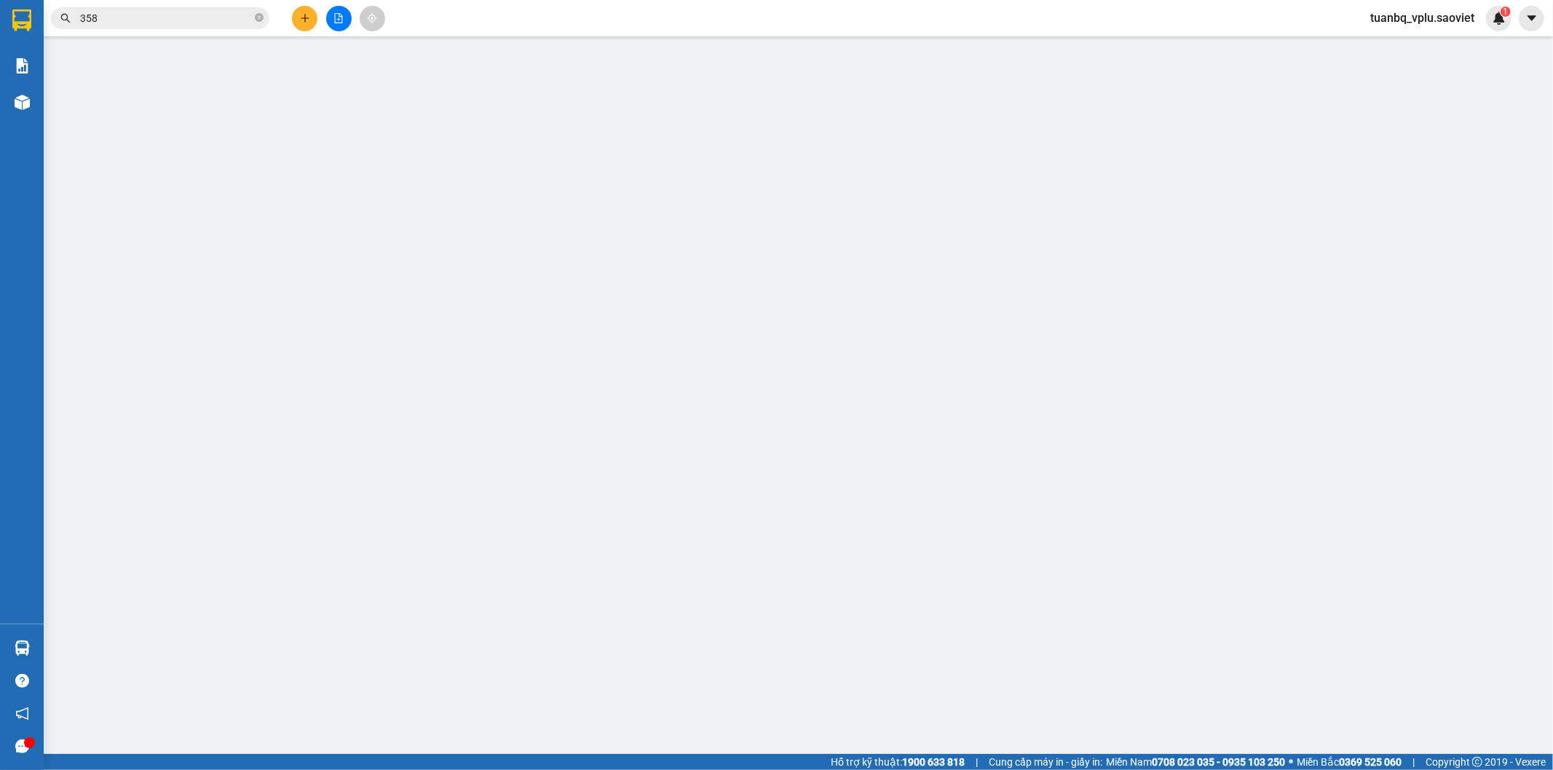
type input "0964270118"
type input "0383747808"
type input "0328808658"
type input "250.000"
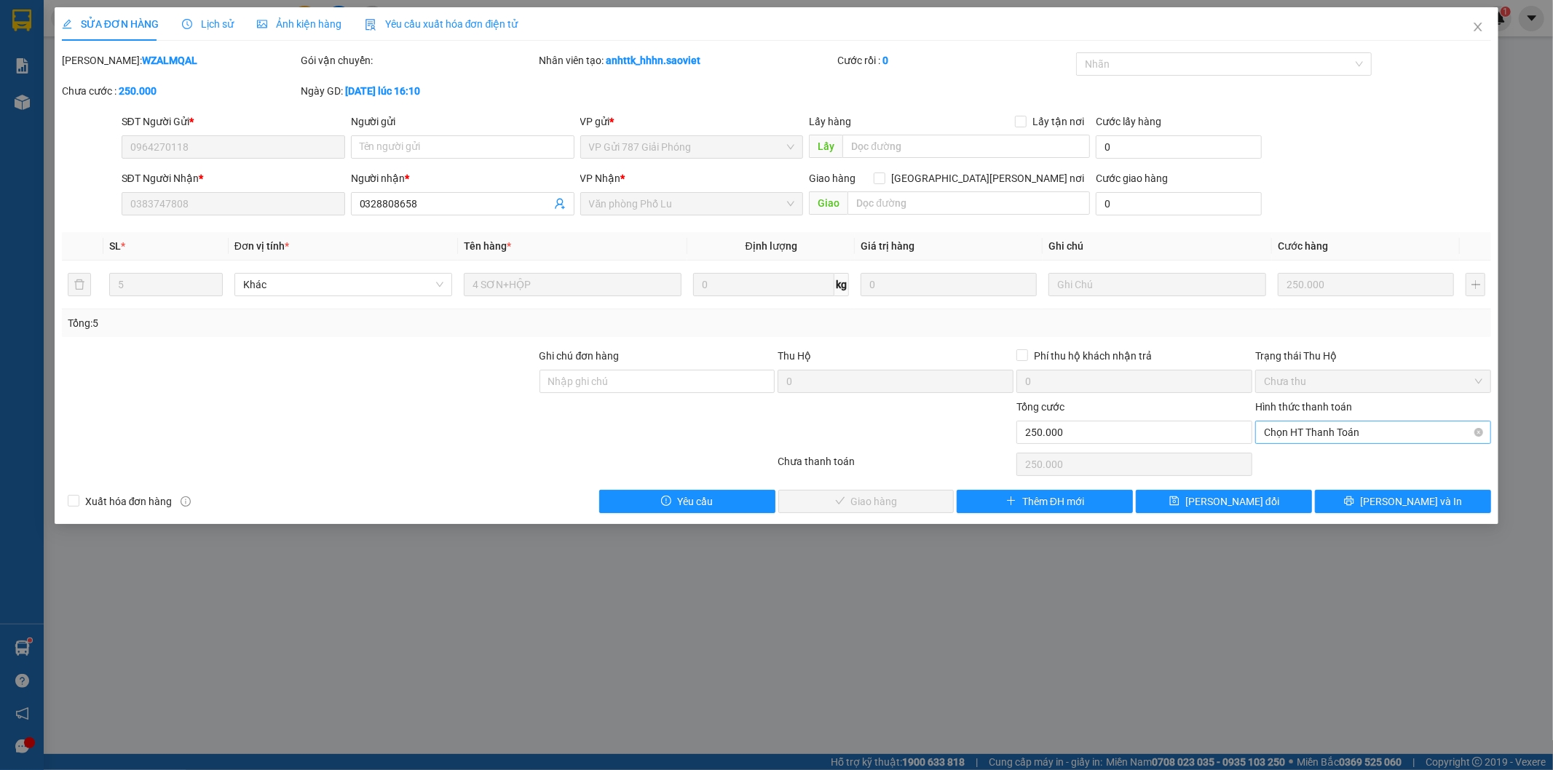
click at [1348, 434] on span "Chọn HT Thanh Toán" at bounding box center [1373, 433] width 218 height 22
click at [1336, 452] on div "Tại văn phòng" at bounding box center [1374, 461] width 236 height 23
type input "0"
click at [900, 499] on span "[PERSON_NAME] và [PERSON_NAME] hàng" at bounding box center [904, 502] width 197 height 16
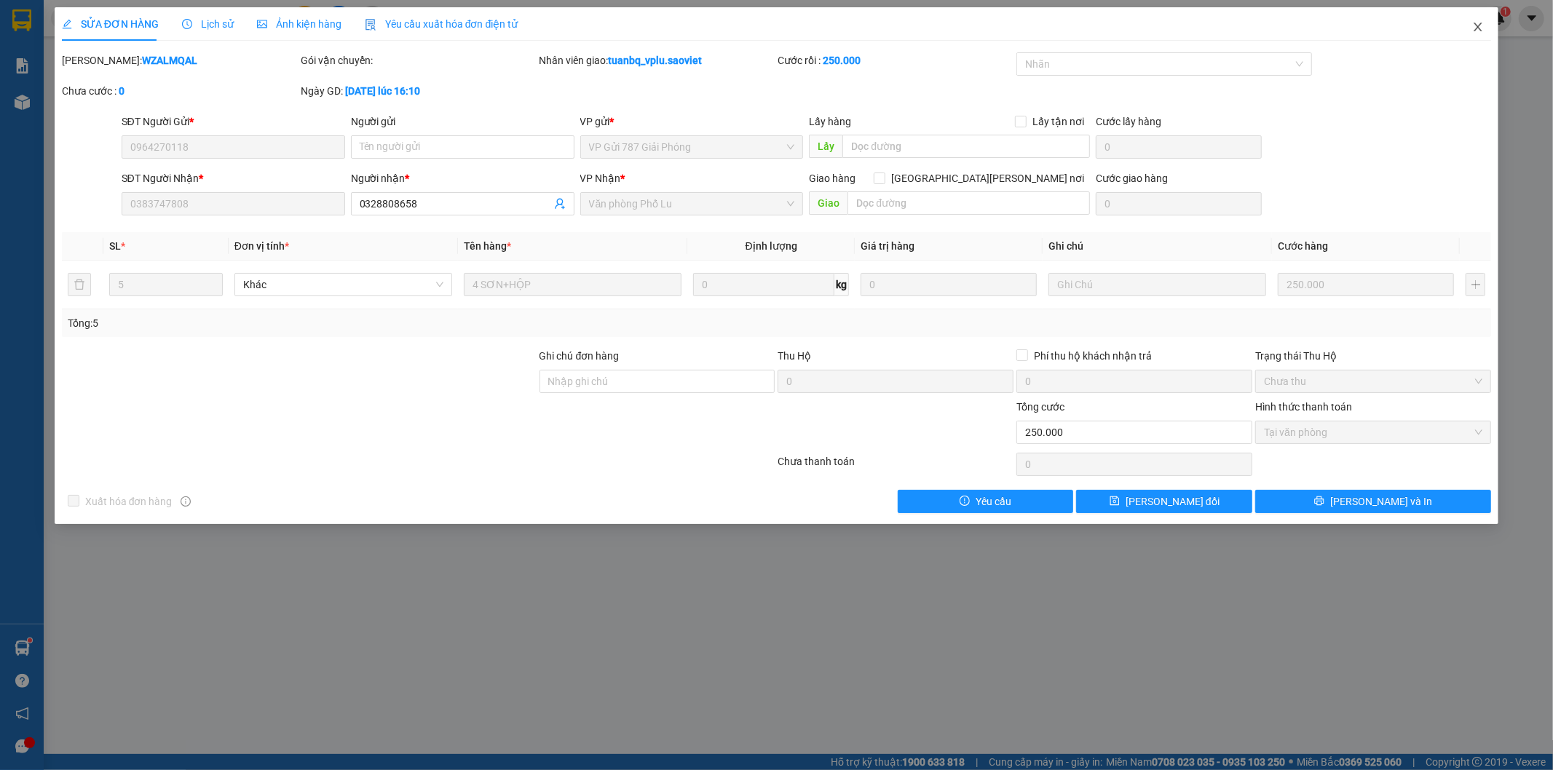
click at [1476, 23] on icon "close" at bounding box center [1478, 27] width 12 height 12
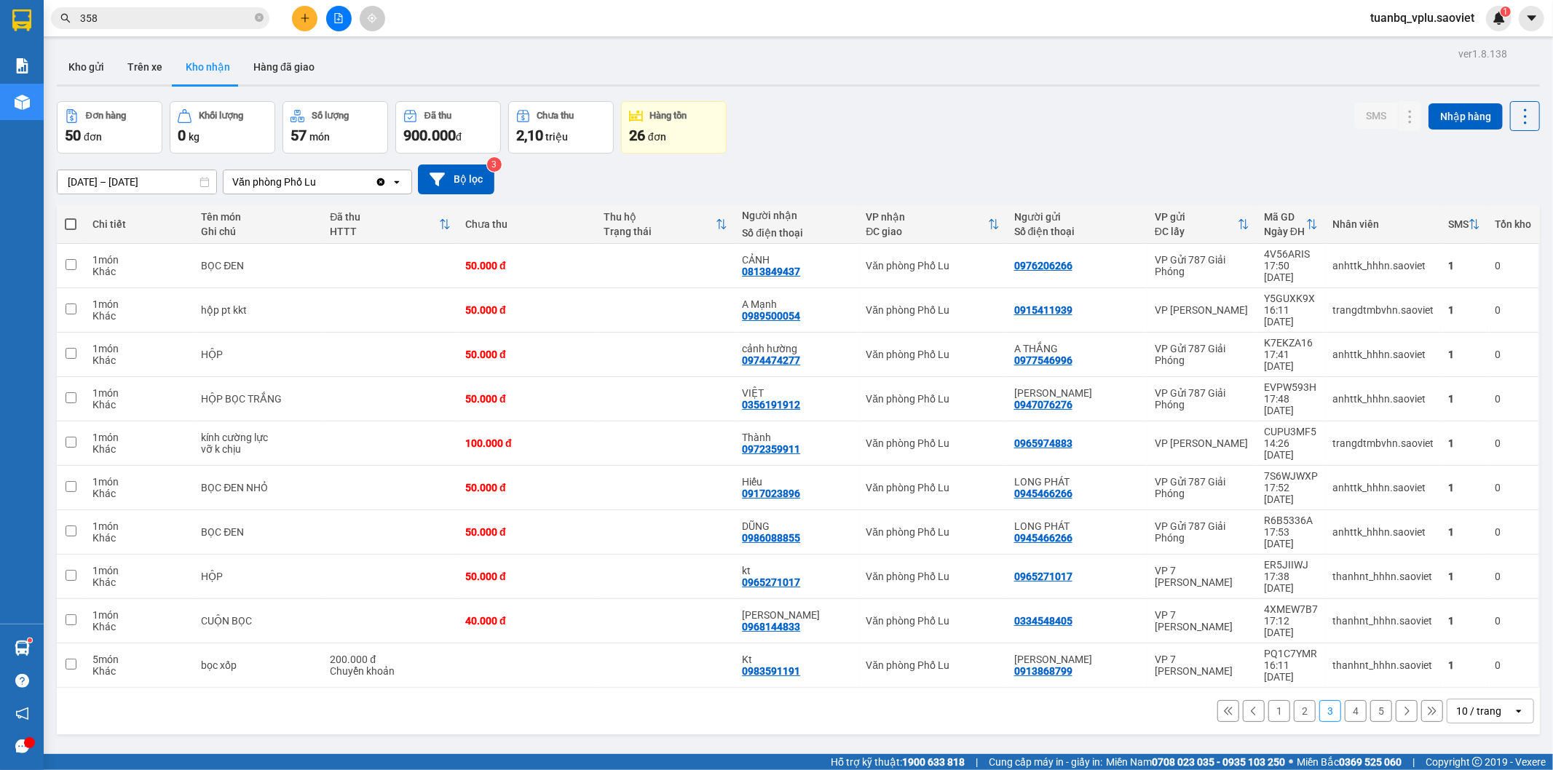
click at [163, 26] on span "358" at bounding box center [160, 18] width 218 height 22
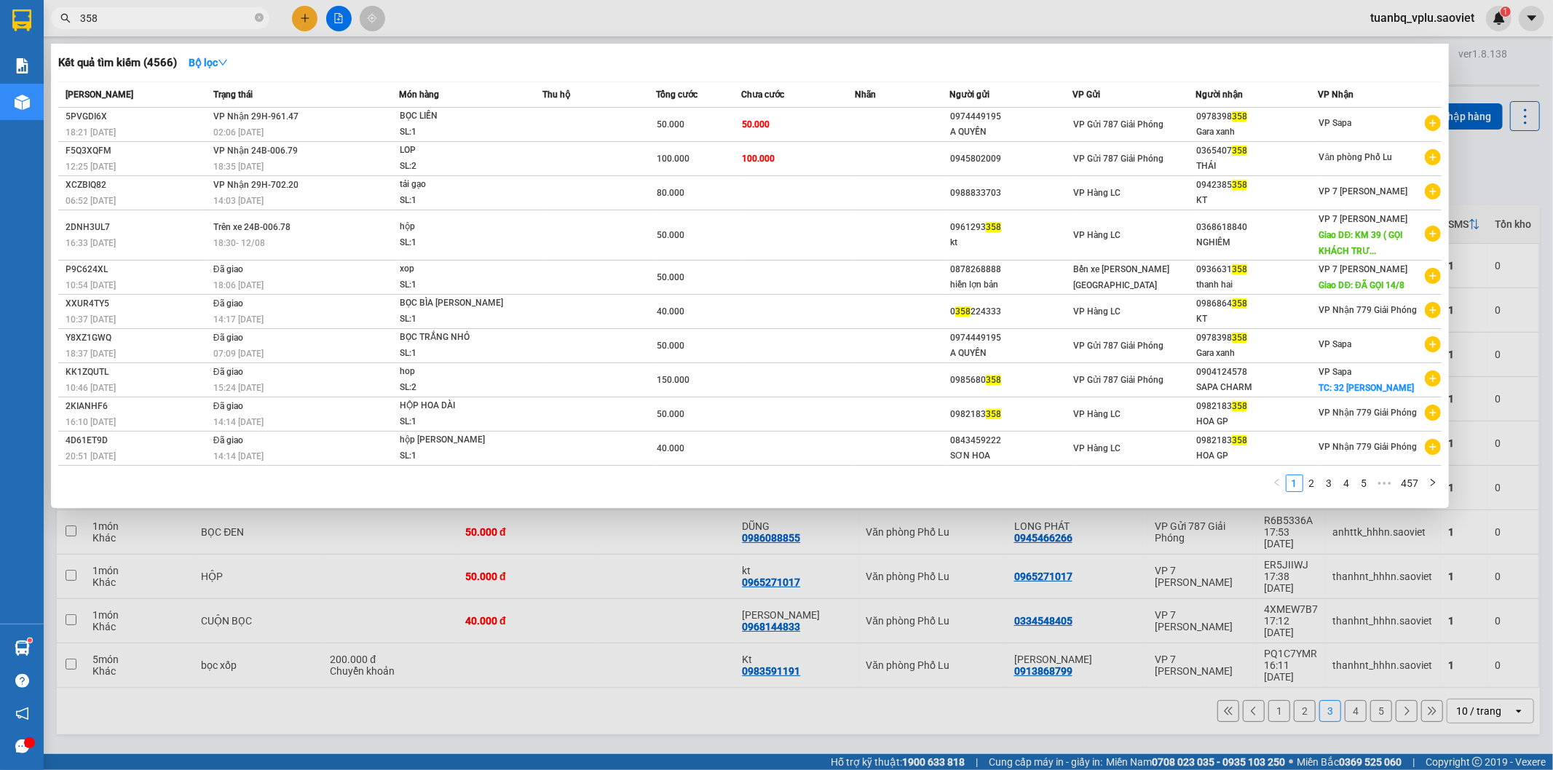
click at [162, 26] on span "358" at bounding box center [160, 18] width 218 height 22
click at [162, 25] on input "358" at bounding box center [166, 18] width 172 height 16
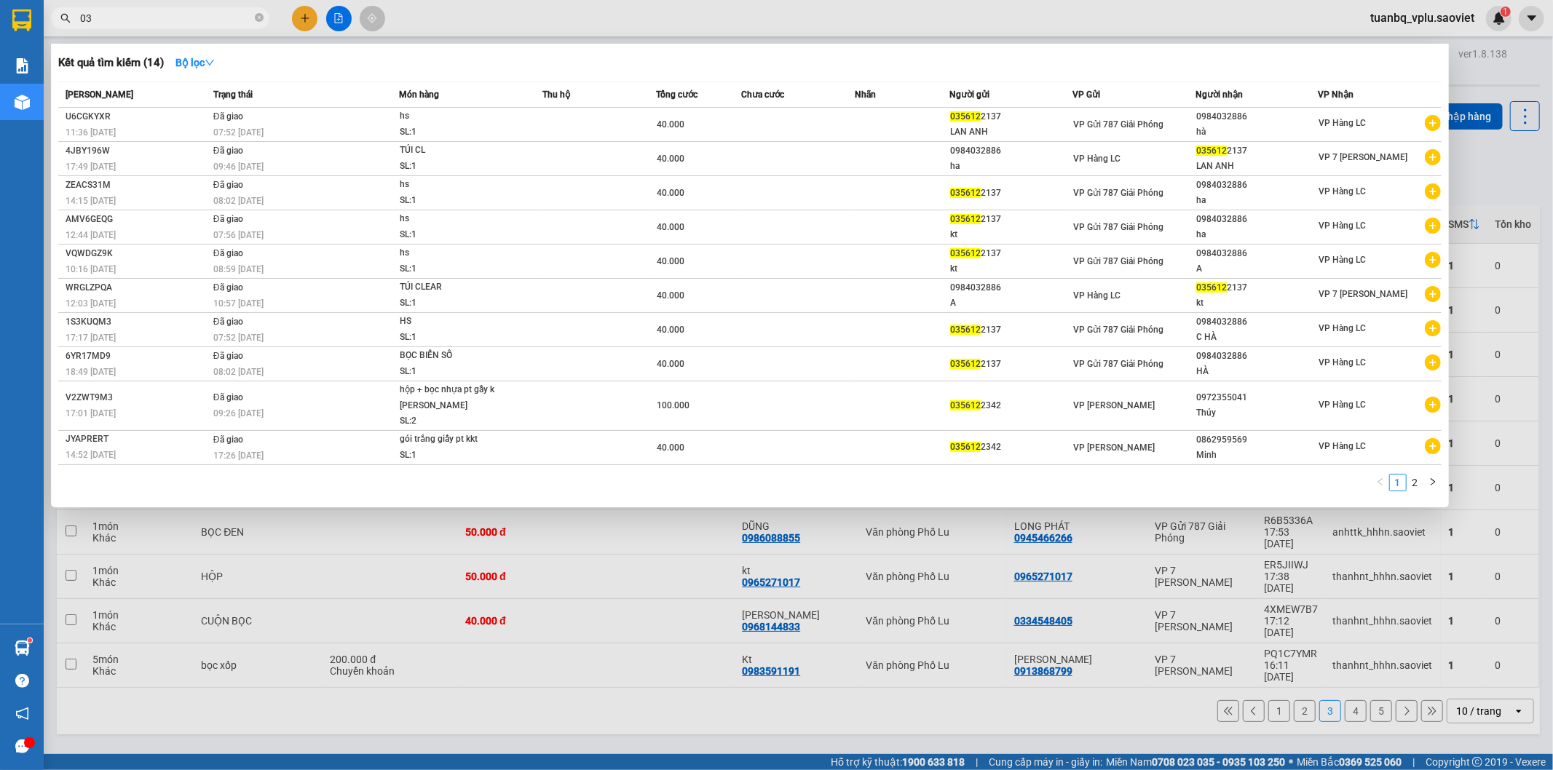
type input "0"
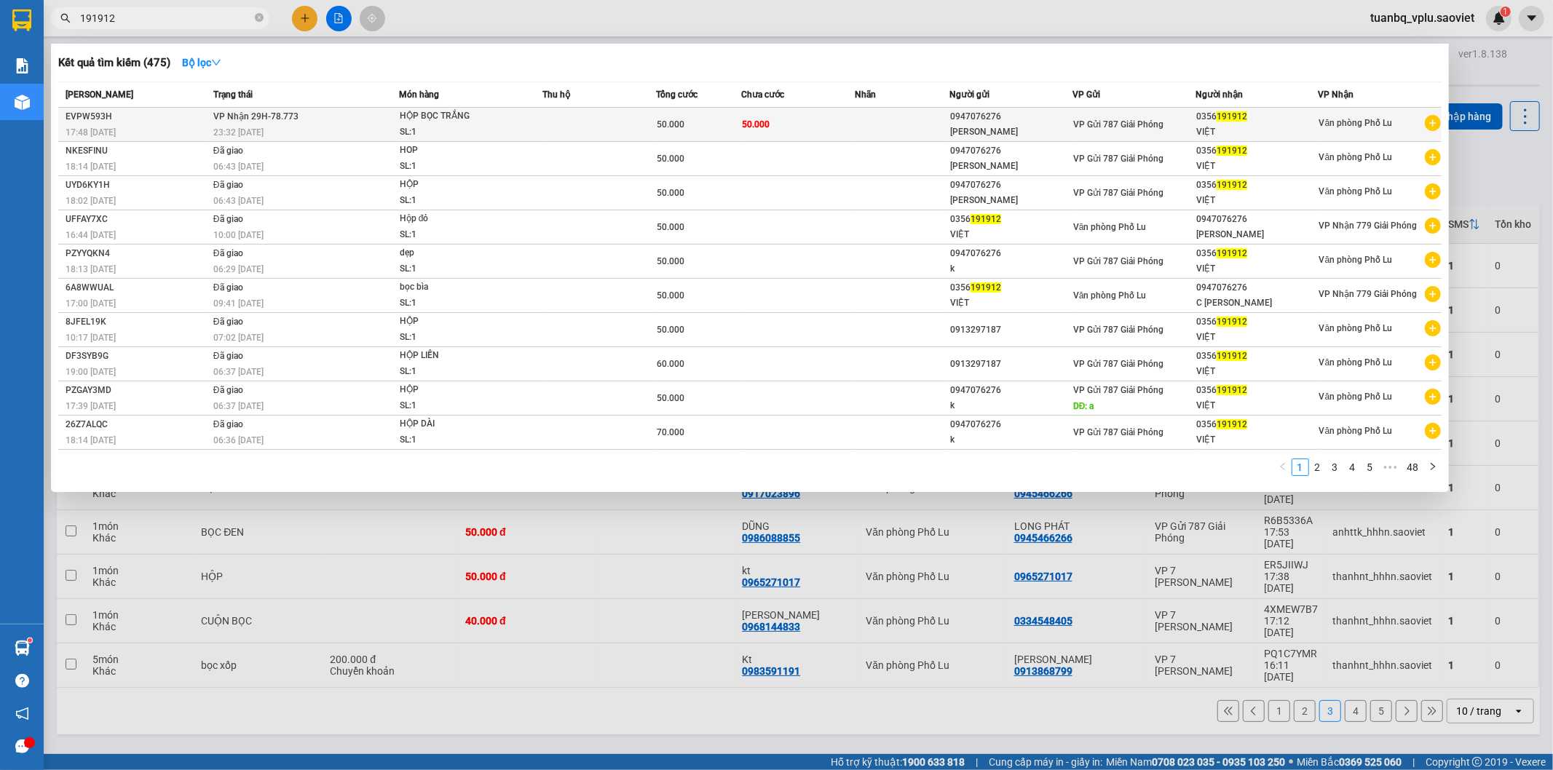
type input "191912"
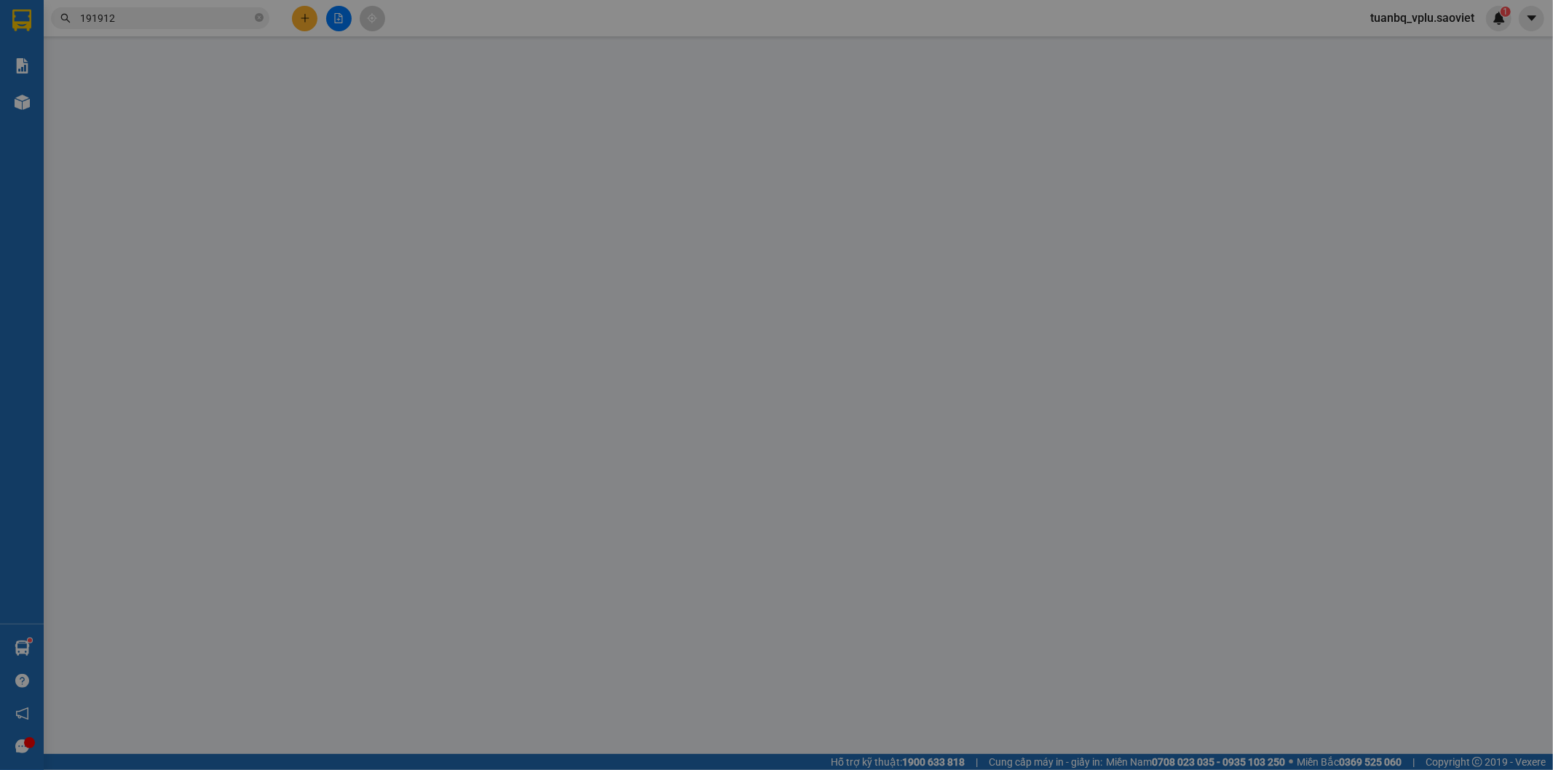
type input "0947076276"
type input "[PERSON_NAME]"
type input "0356191912"
type input "VIỆT"
type input "50.000"
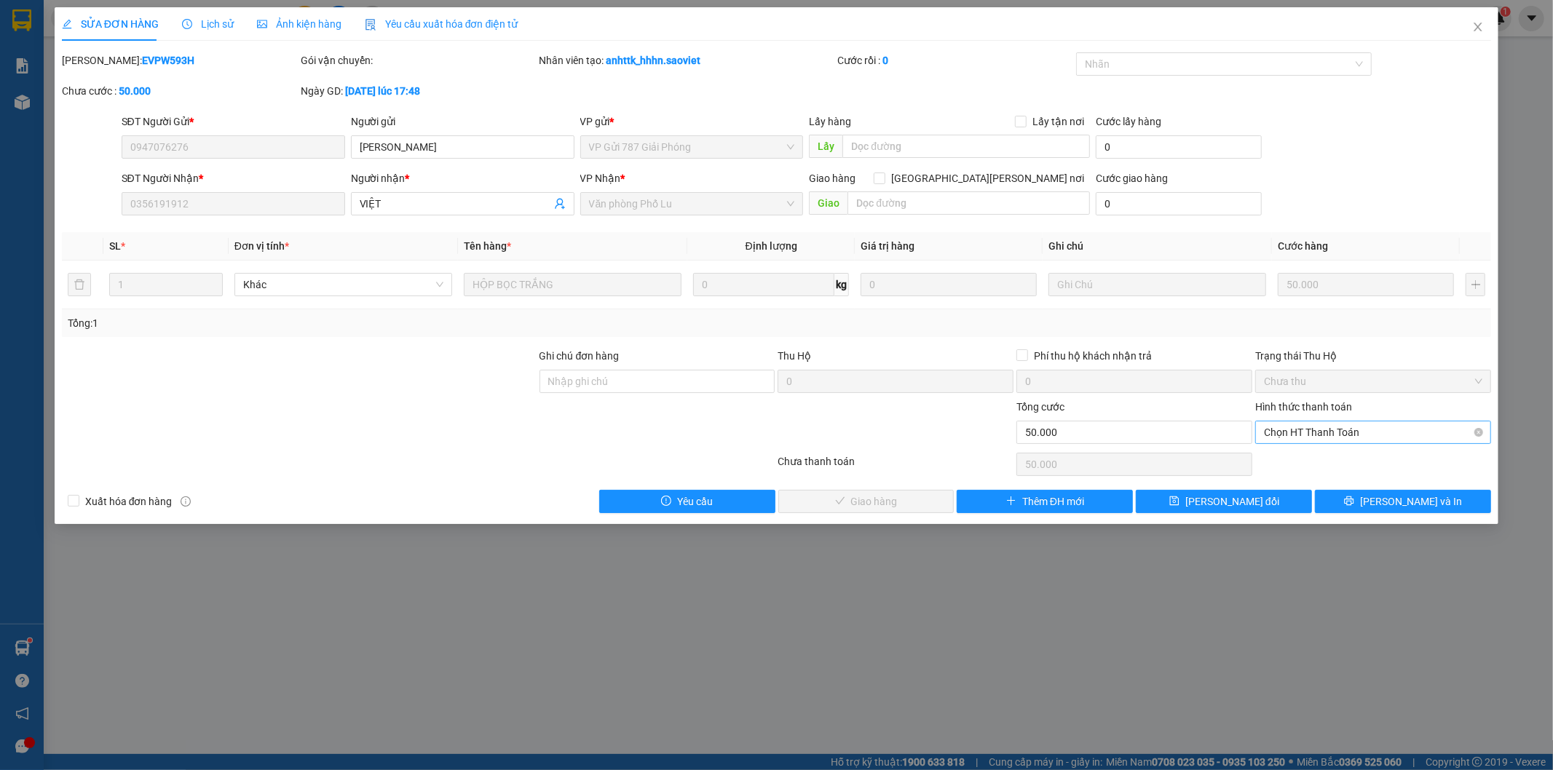
click at [1398, 434] on span "Chọn HT Thanh Toán" at bounding box center [1373, 433] width 218 height 22
click at [1385, 467] on div "Tại văn phòng" at bounding box center [1374, 462] width 218 height 16
type input "0"
click at [889, 504] on span "[PERSON_NAME] và [PERSON_NAME] hàng" at bounding box center [904, 502] width 197 height 16
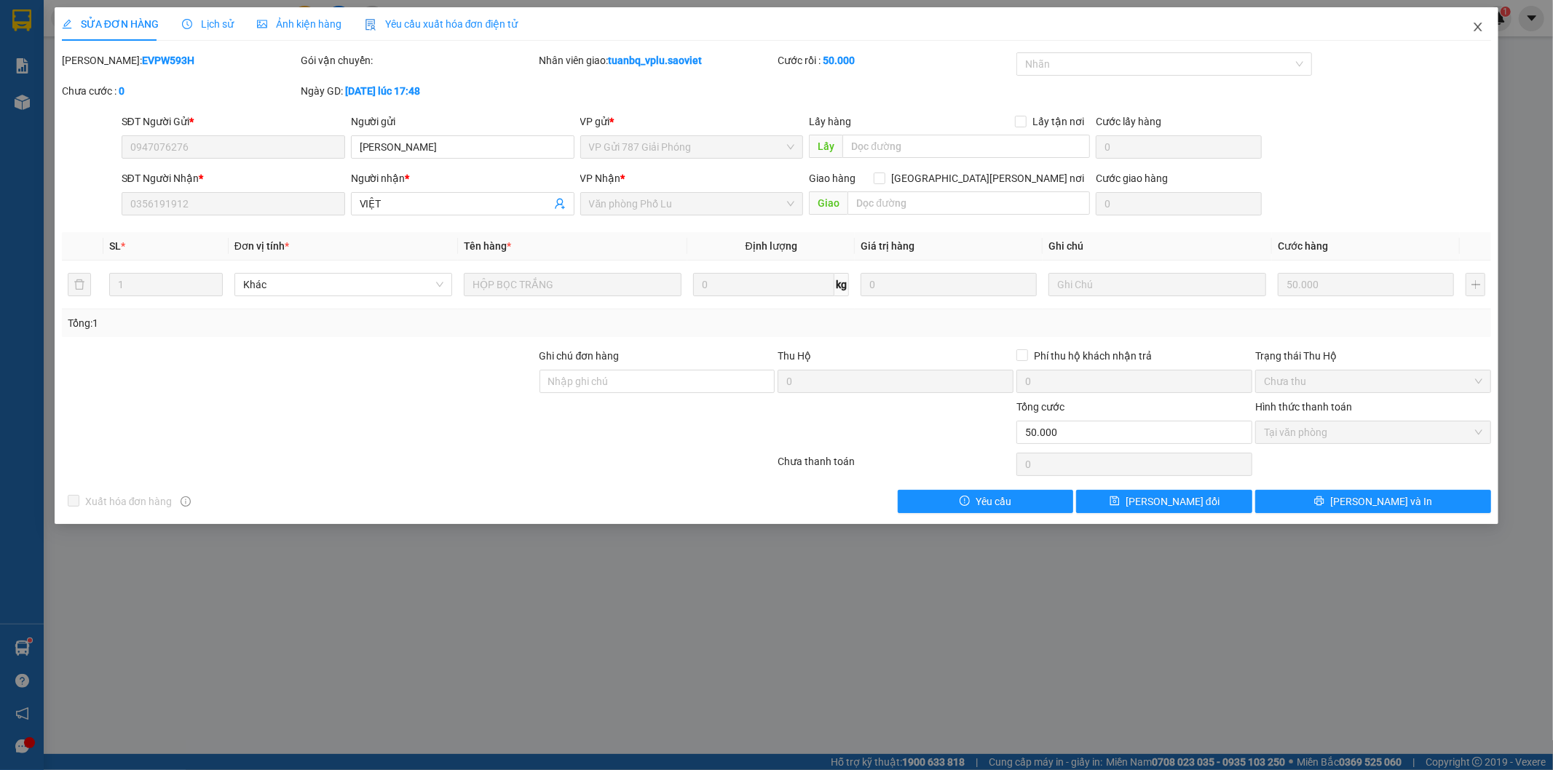
click at [1478, 33] on span "Close" at bounding box center [1477, 27] width 41 height 41
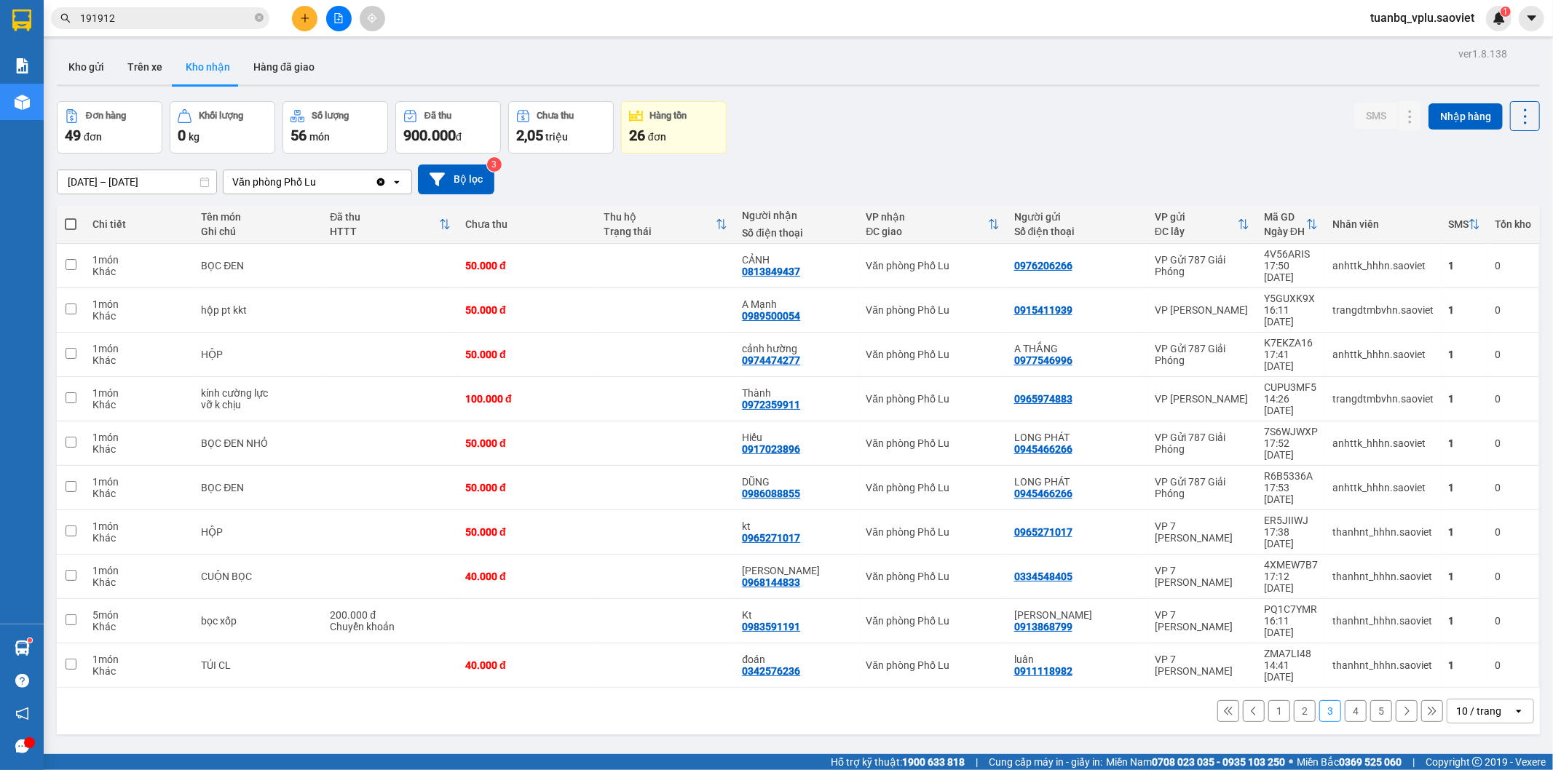
click at [141, 20] on input "191912" at bounding box center [166, 18] width 172 height 16
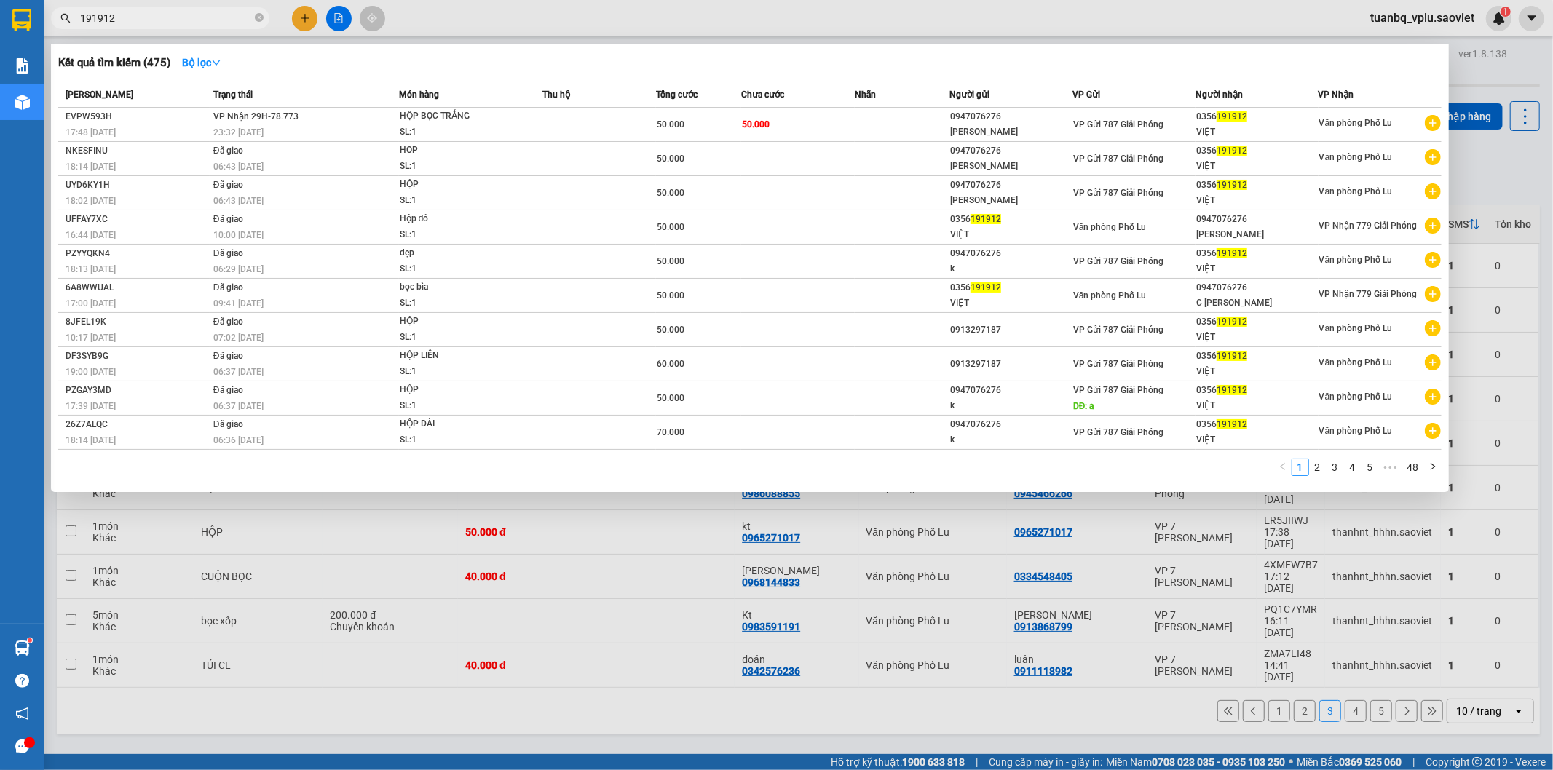
click at [141, 20] on input "191912" at bounding box center [166, 18] width 172 height 16
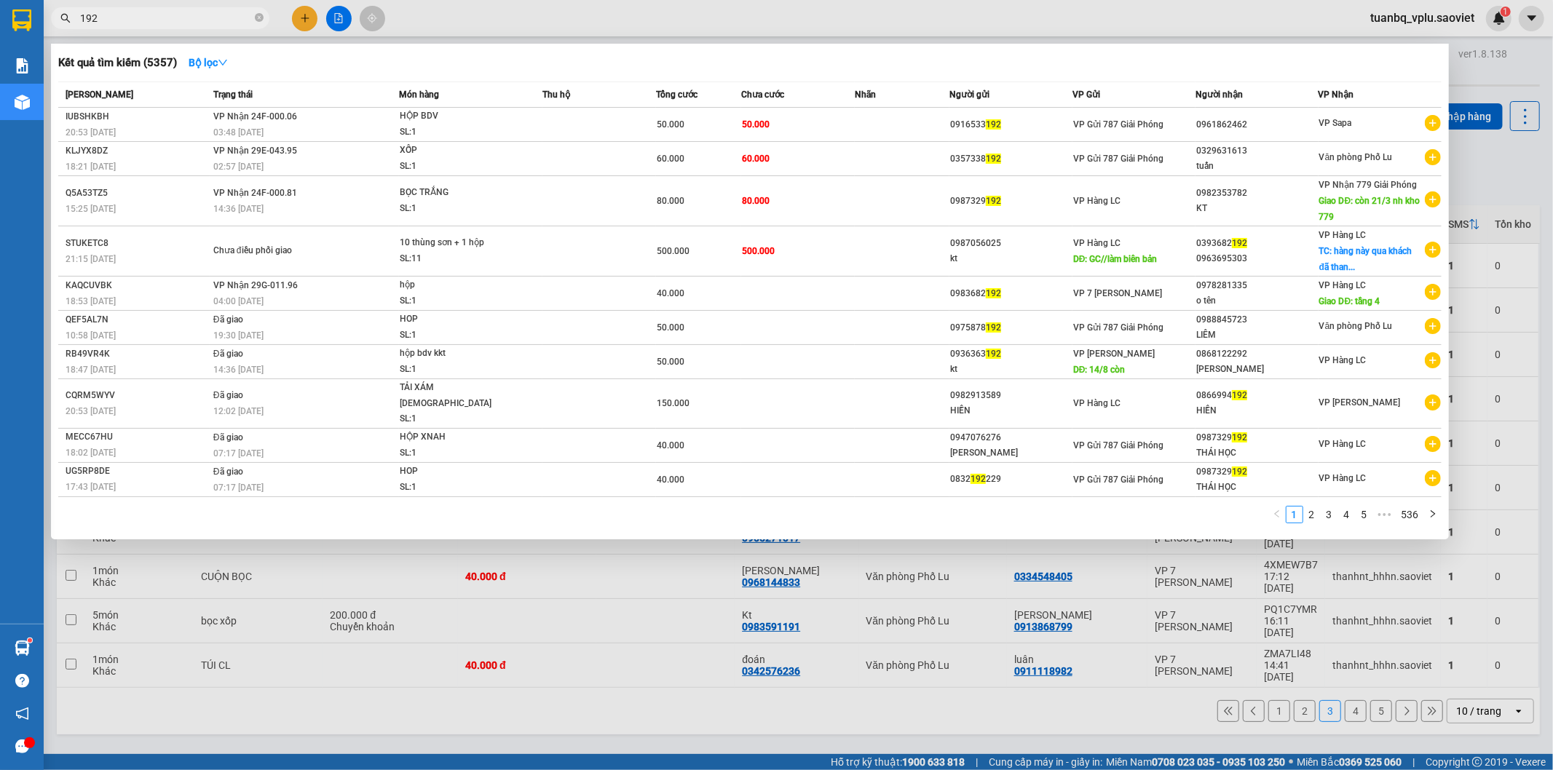
type input "192"
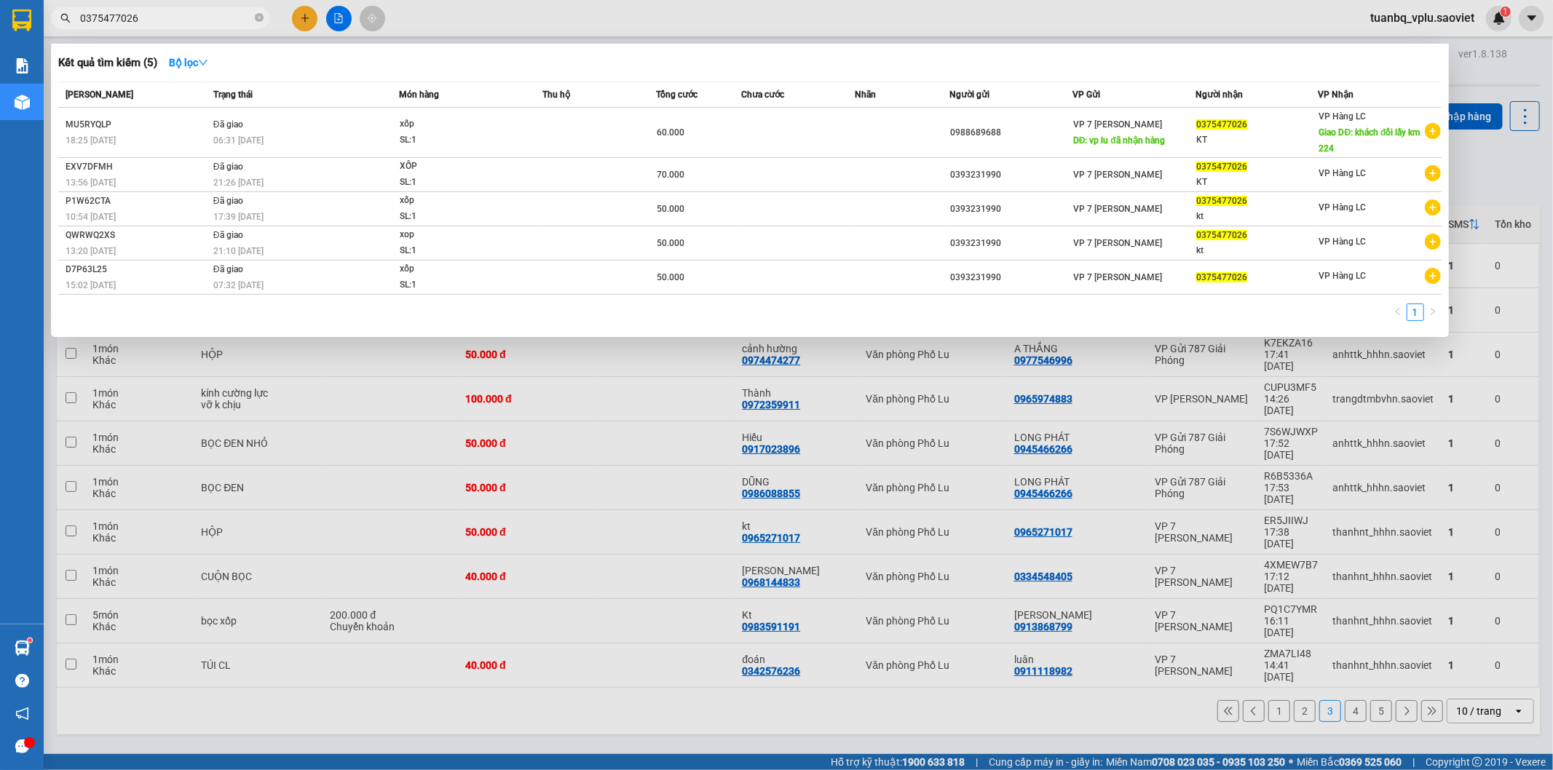
click at [175, 20] on input "0375477026" at bounding box center [166, 18] width 172 height 16
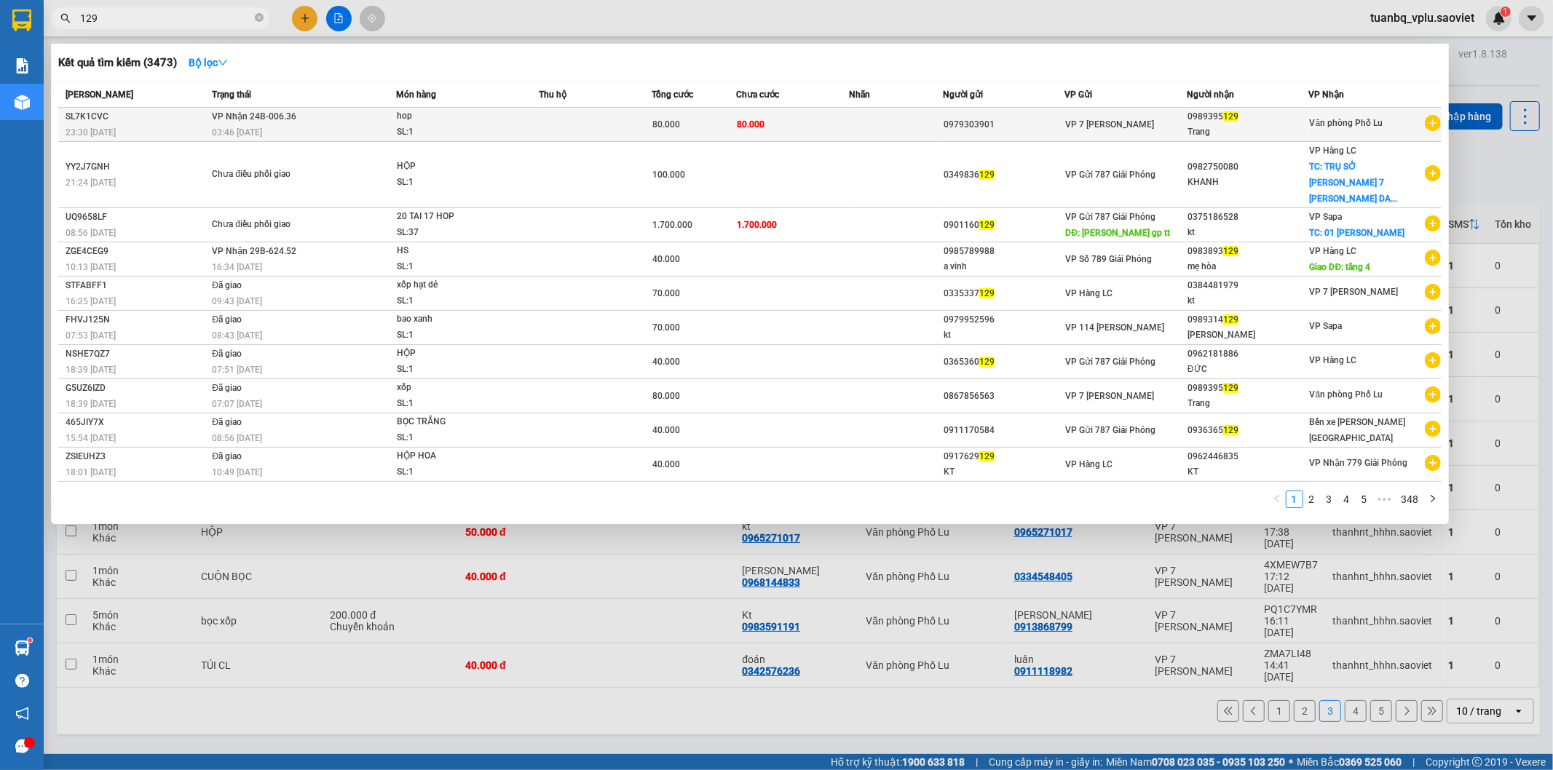
type input "129"
click at [933, 114] on td at bounding box center [896, 125] width 94 height 34
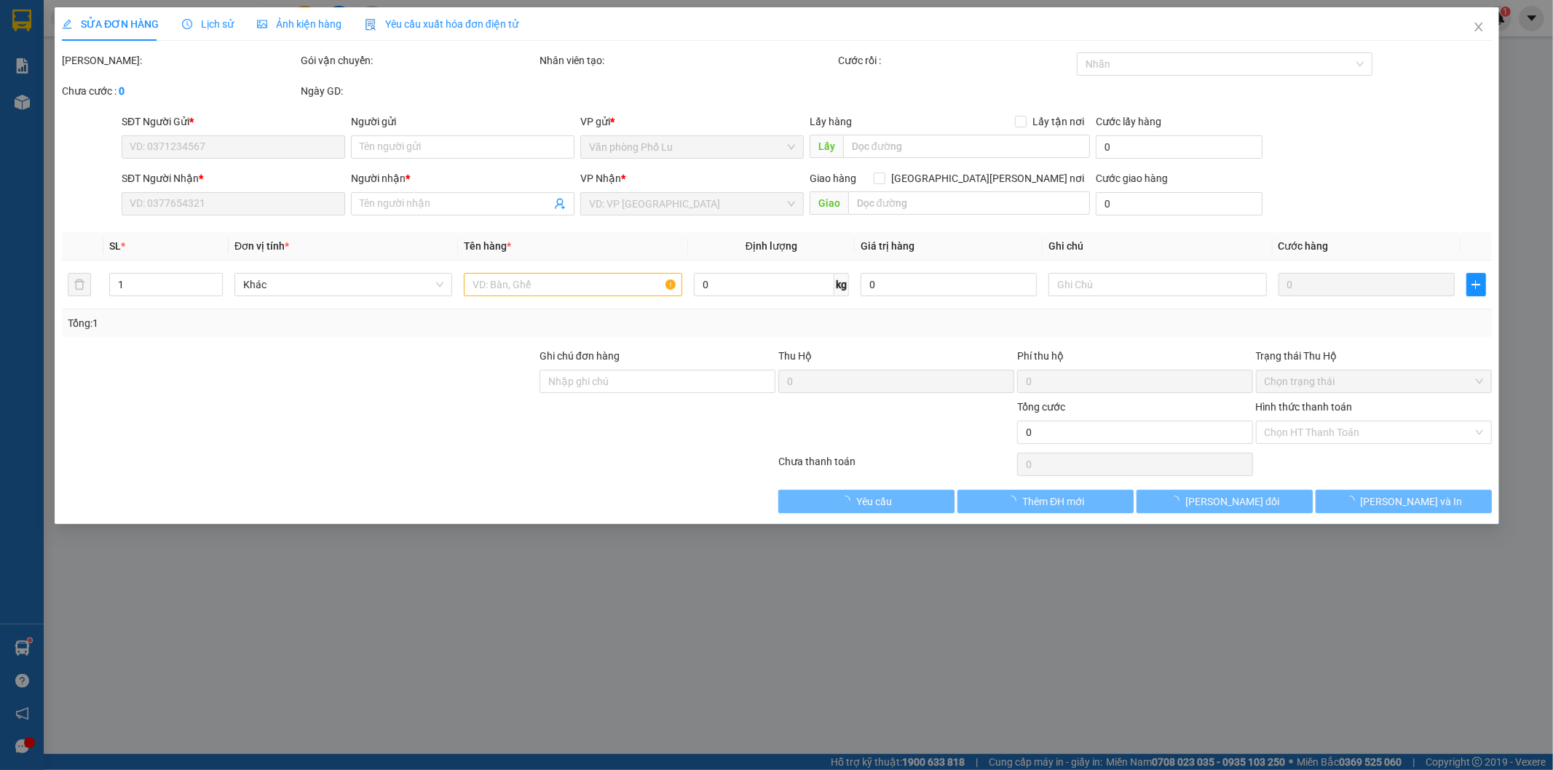
type input "0979303901"
type input "0989395129"
type input "Trang"
type input "80.000"
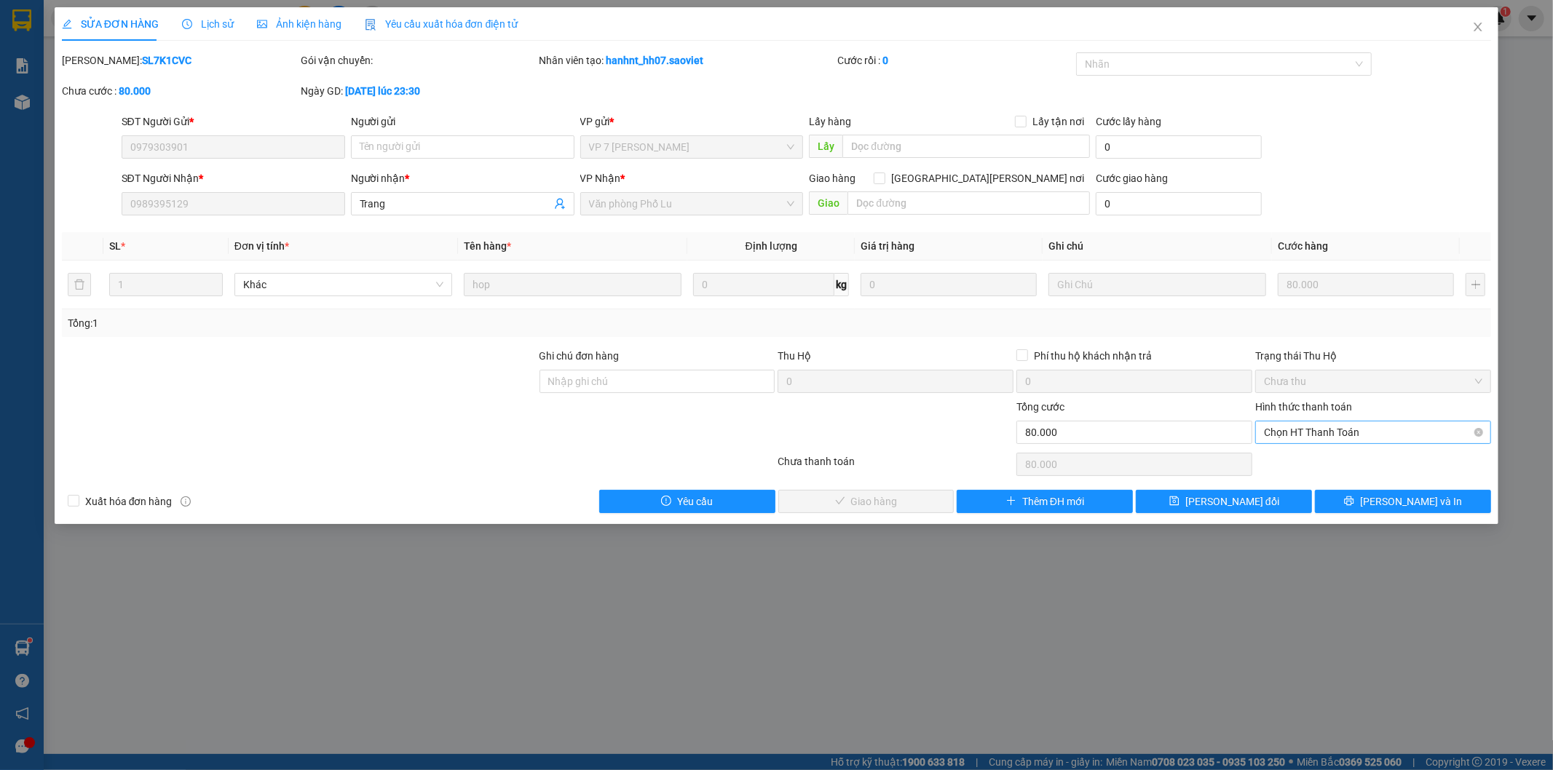
click at [1350, 430] on span "Chọn HT Thanh Toán" at bounding box center [1373, 433] width 218 height 22
click at [1352, 456] on div "Tại văn phòng" at bounding box center [1374, 462] width 218 height 16
type input "0"
click at [904, 505] on span "[PERSON_NAME] và [PERSON_NAME] hàng" at bounding box center [904, 502] width 197 height 16
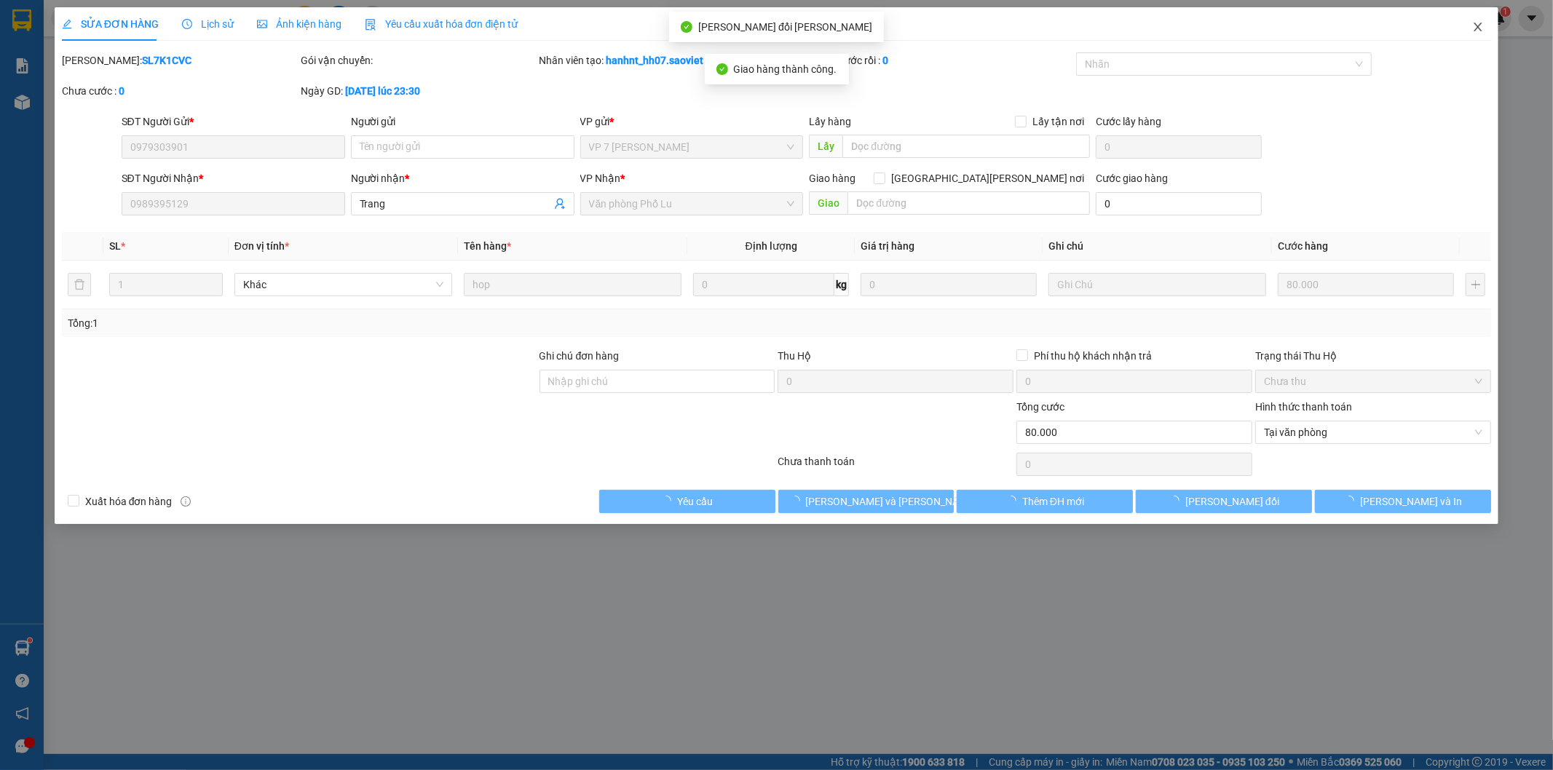
click at [1475, 33] on icon "close" at bounding box center [1478, 27] width 12 height 12
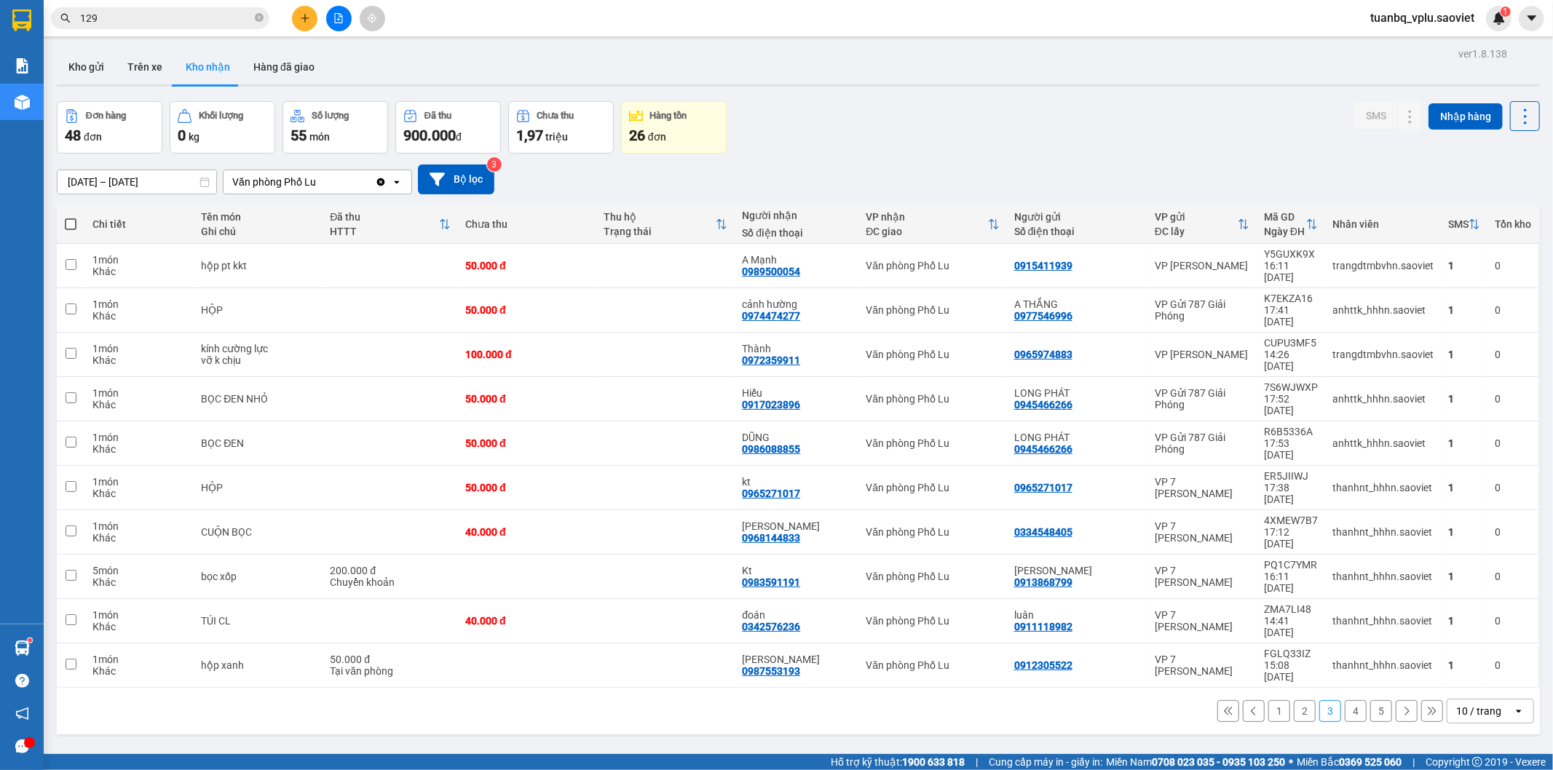
click at [134, 20] on input "129" at bounding box center [166, 18] width 172 height 16
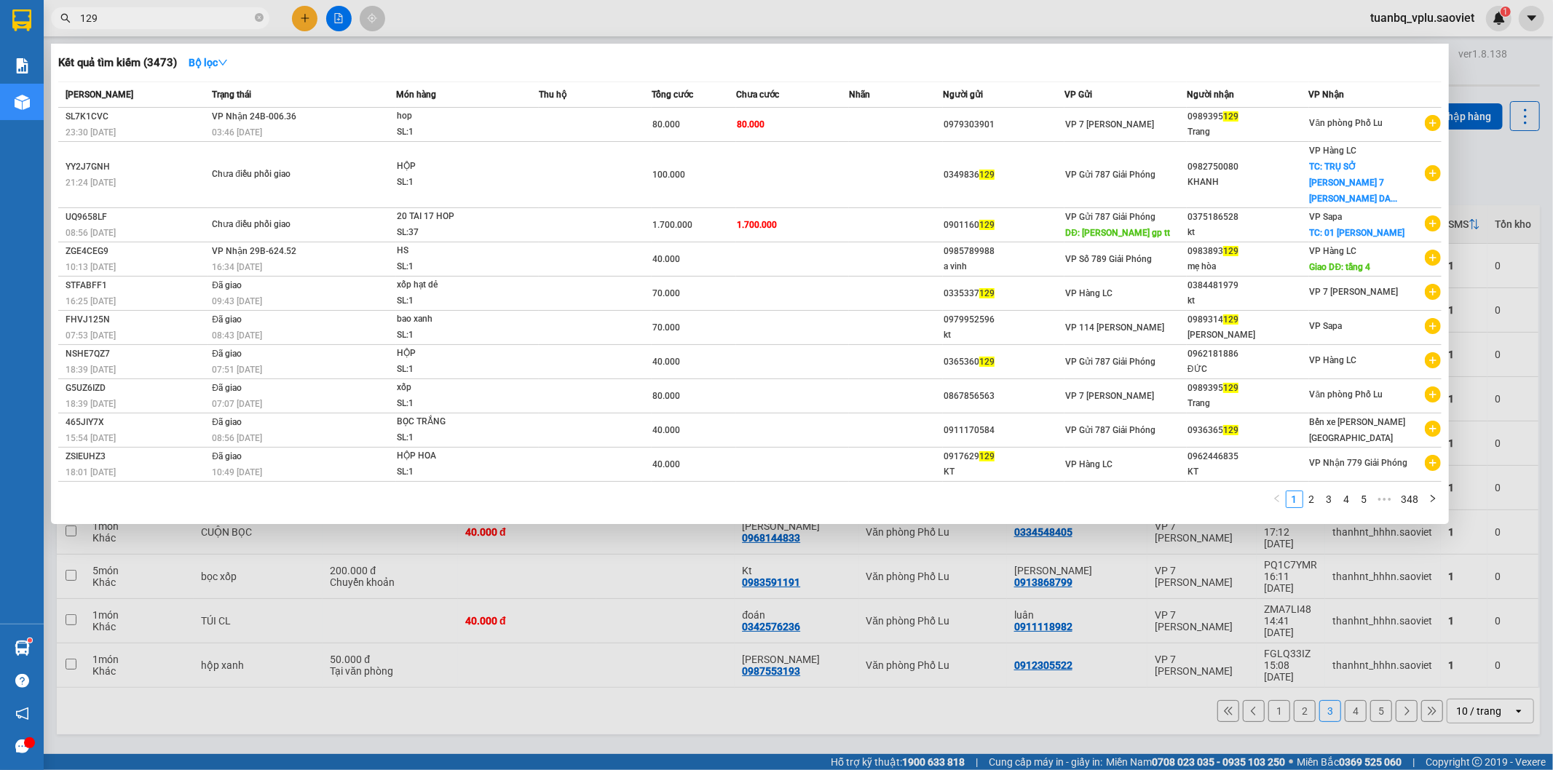
click at [134, 20] on input "129" at bounding box center [166, 18] width 172 height 16
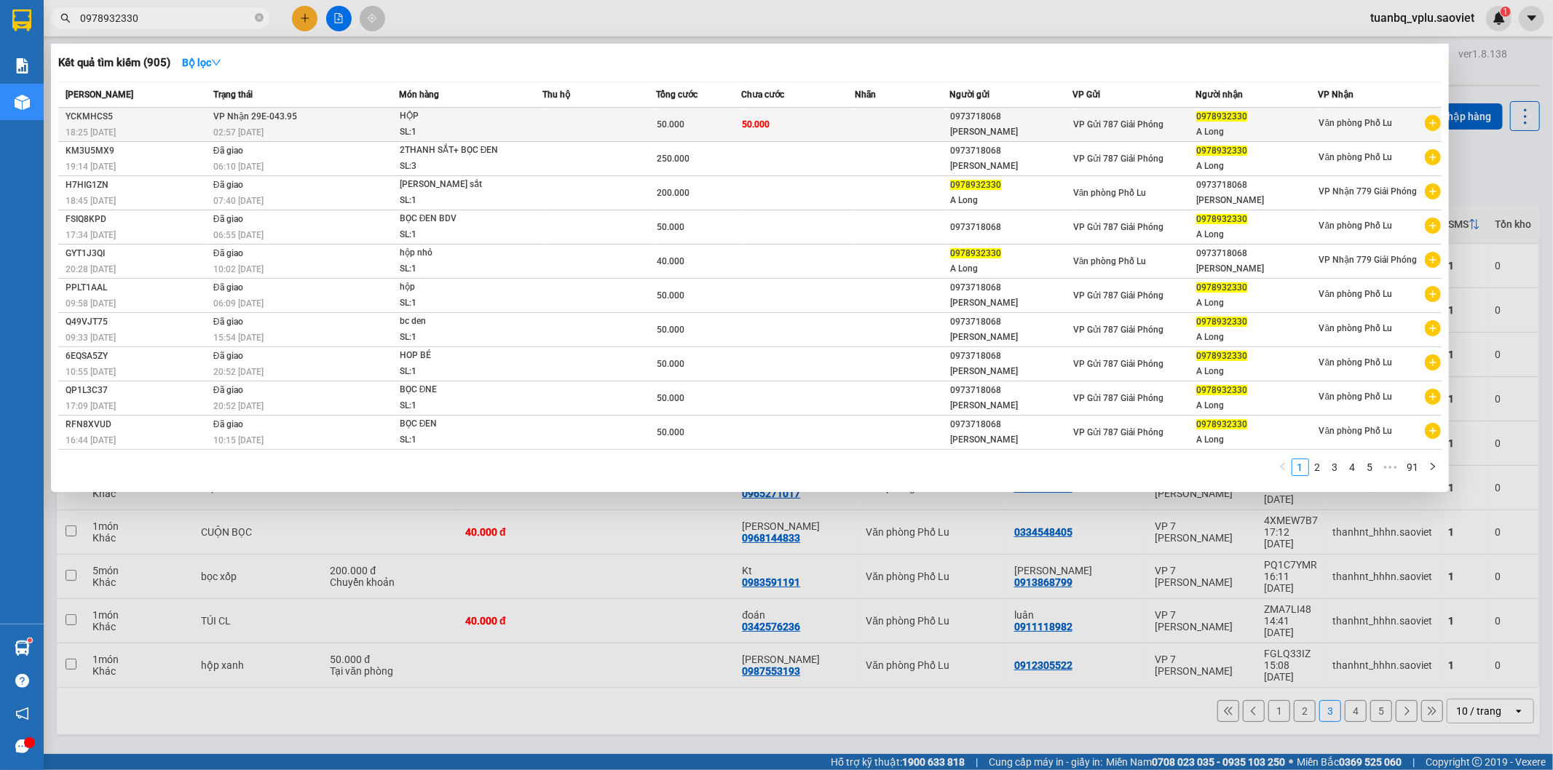
type input "0978932330"
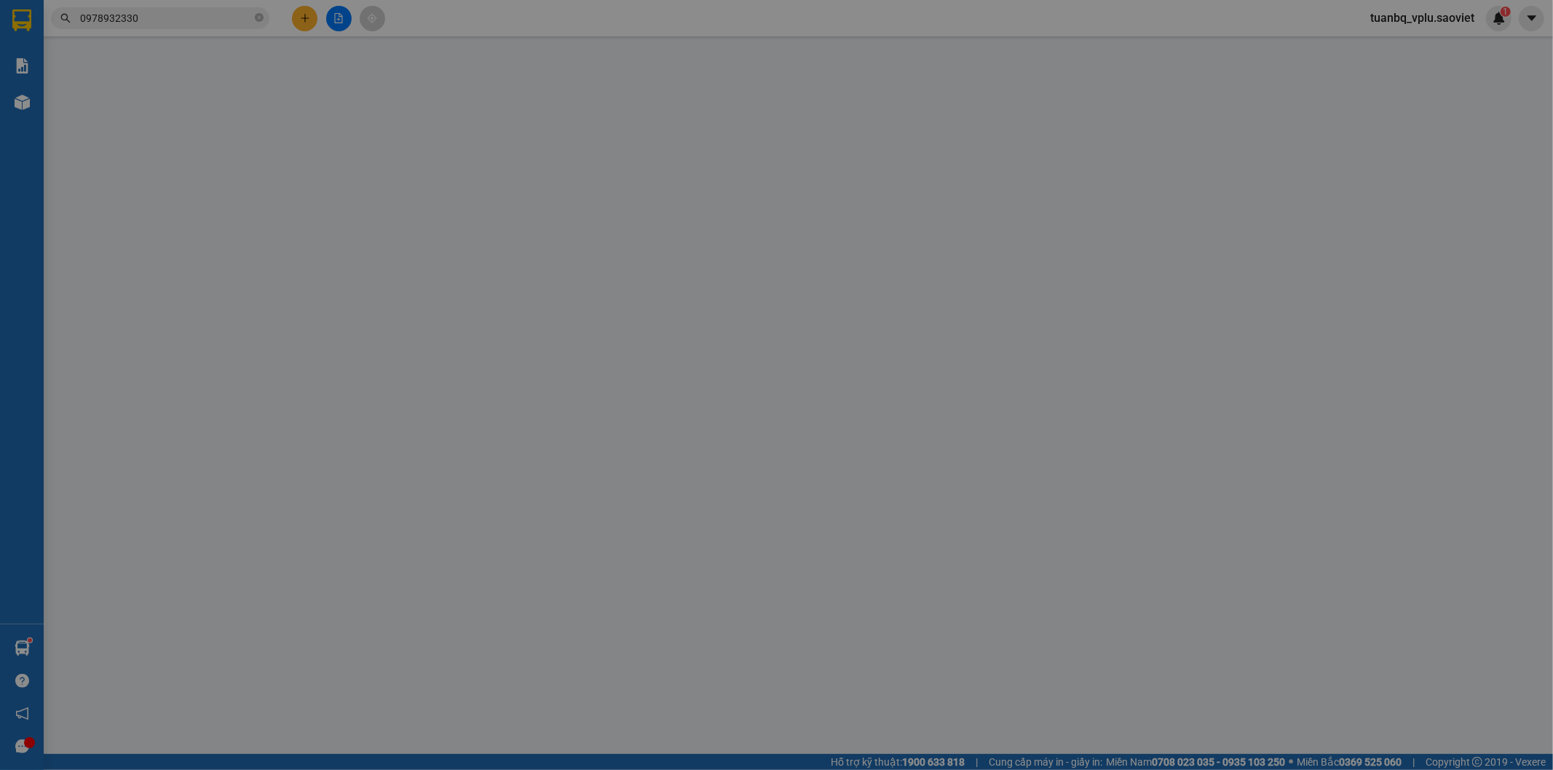
type input "0973718068"
type input "[PERSON_NAME]"
type input "0978932330"
type input "A Long"
type input "50.000"
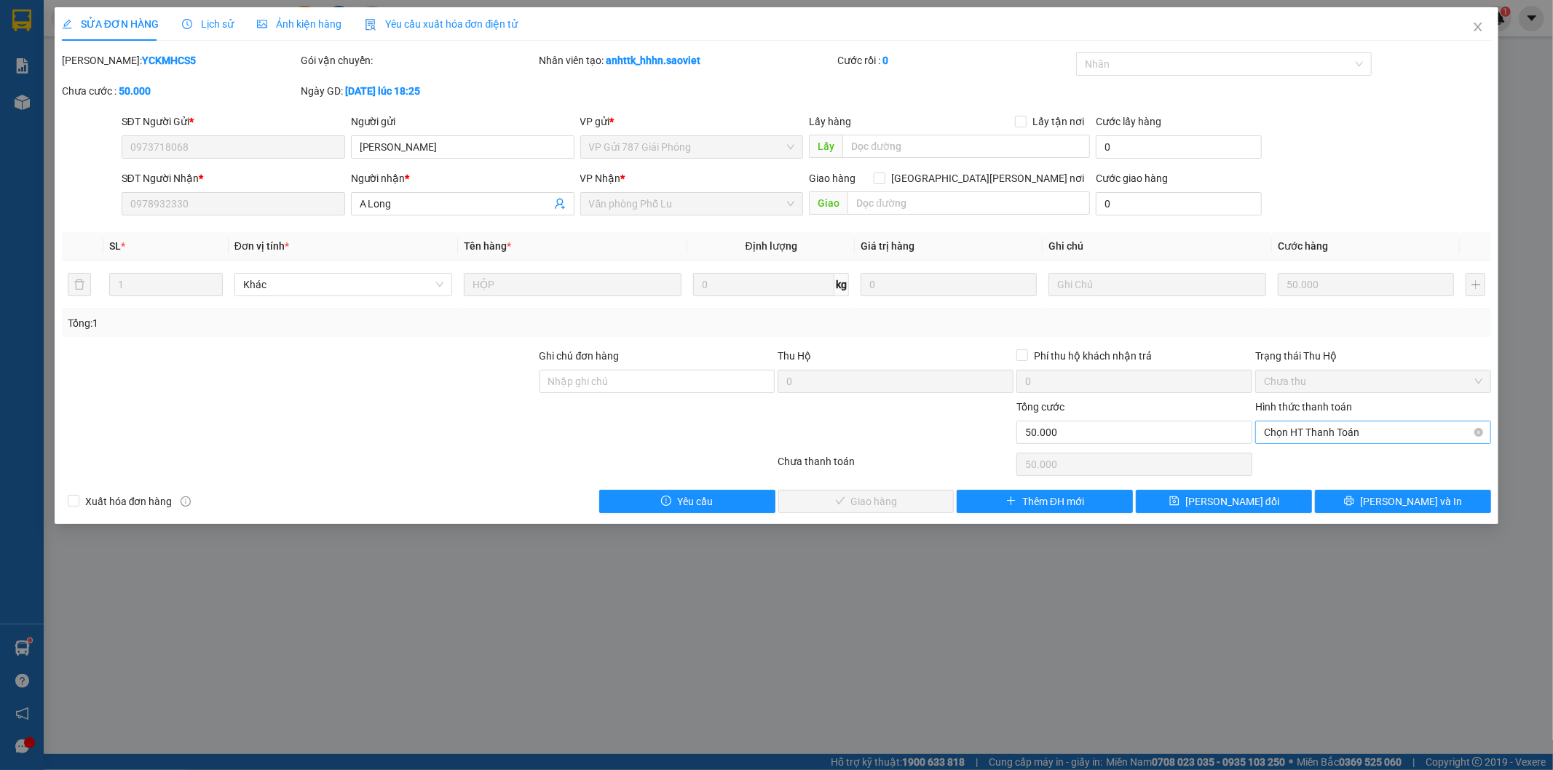
click at [1310, 423] on span "Chọn HT Thanh Toán" at bounding box center [1373, 433] width 218 height 22
click at [1308, 459] on div "Tại văn phòng" at bounding box center [1374, 462] width 218 height 16
type input "0"
click at [862, 494] on span "[PERSON_NAME] và [PERSON_NAME] hàng" at bounding box center [904, 502] width 197 height 16
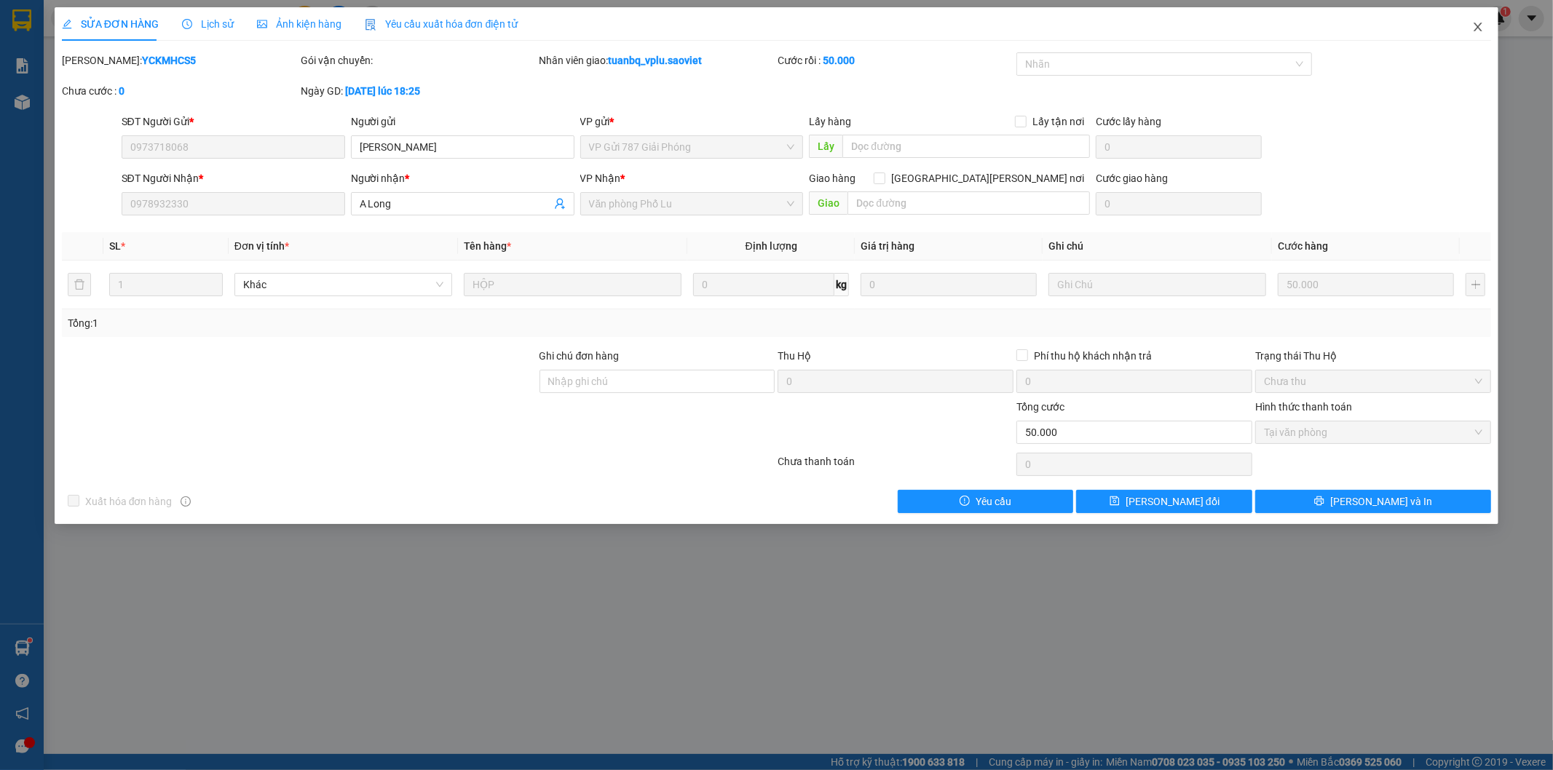
click at [1476, 25] on icon "close" at bounding box center [1478, 27] width 8 height 9
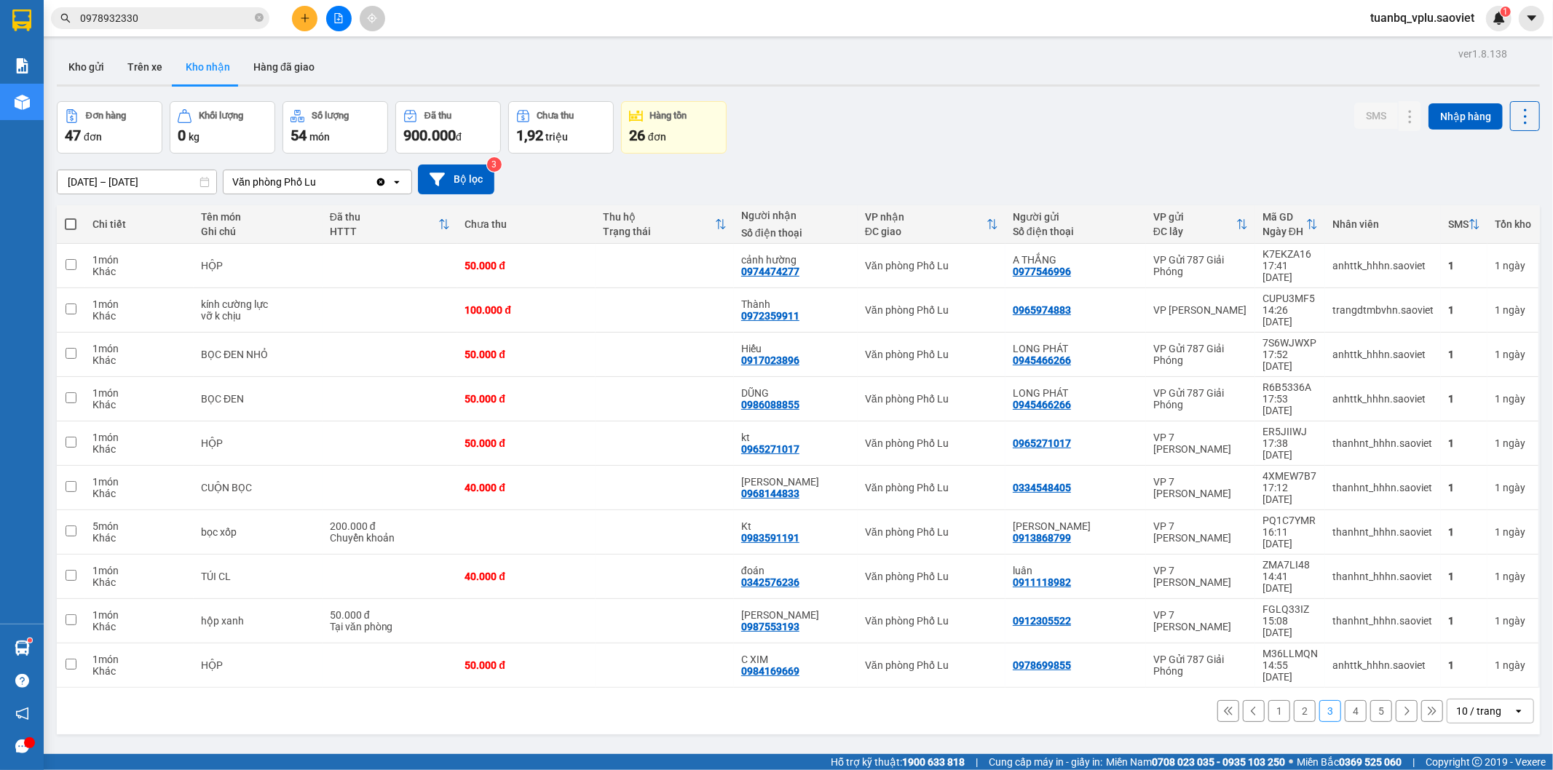
click at [179, 20] on input "0978932330" at bounding box center [166, 18] width 172 height 16
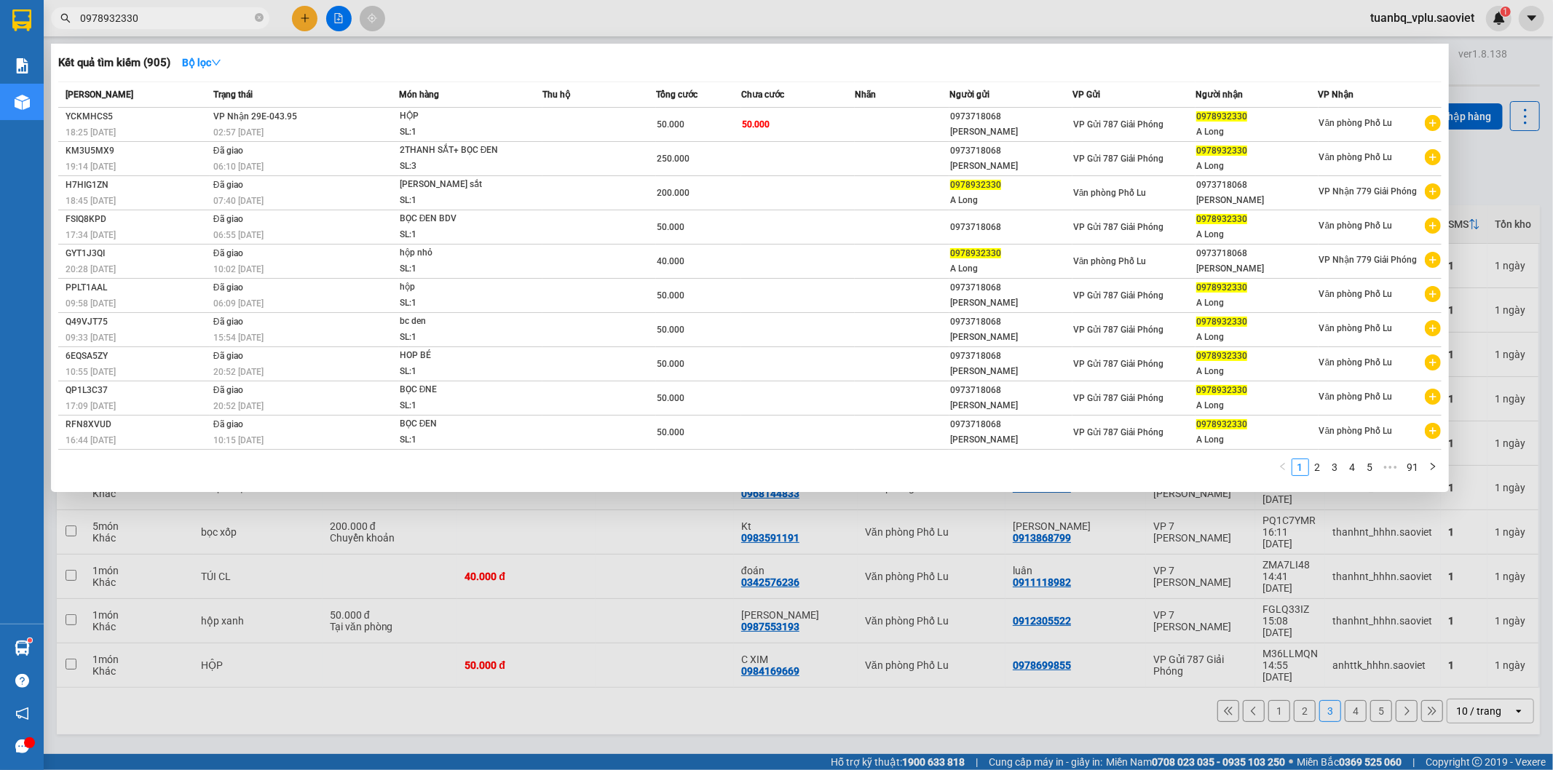
click at [179, 20] on input "0978932330" at bounding box center [166, 18] width 172 height 16
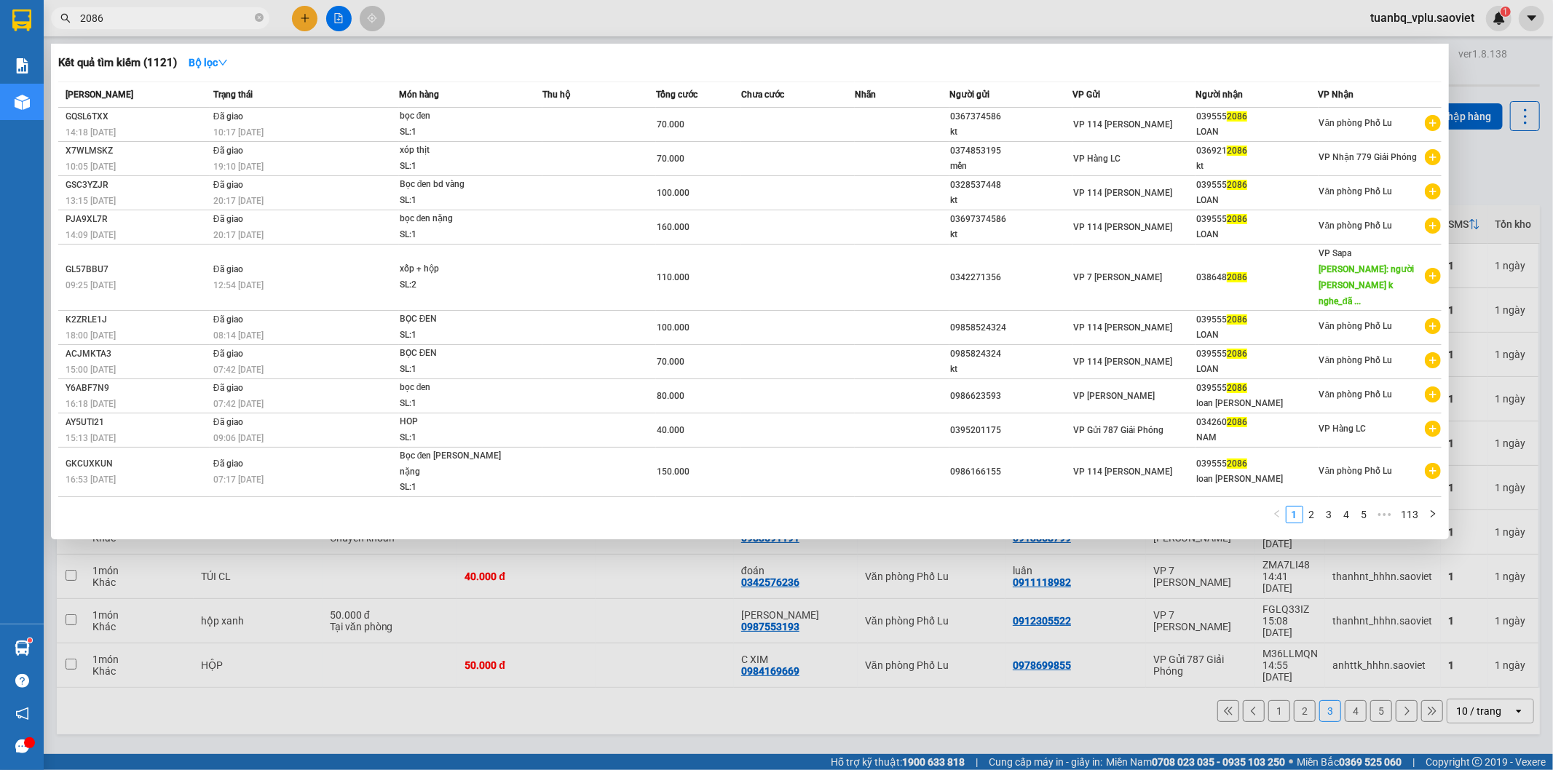
type input "2086"
